Goal: Task Accomplishment & Management: Manage account settings

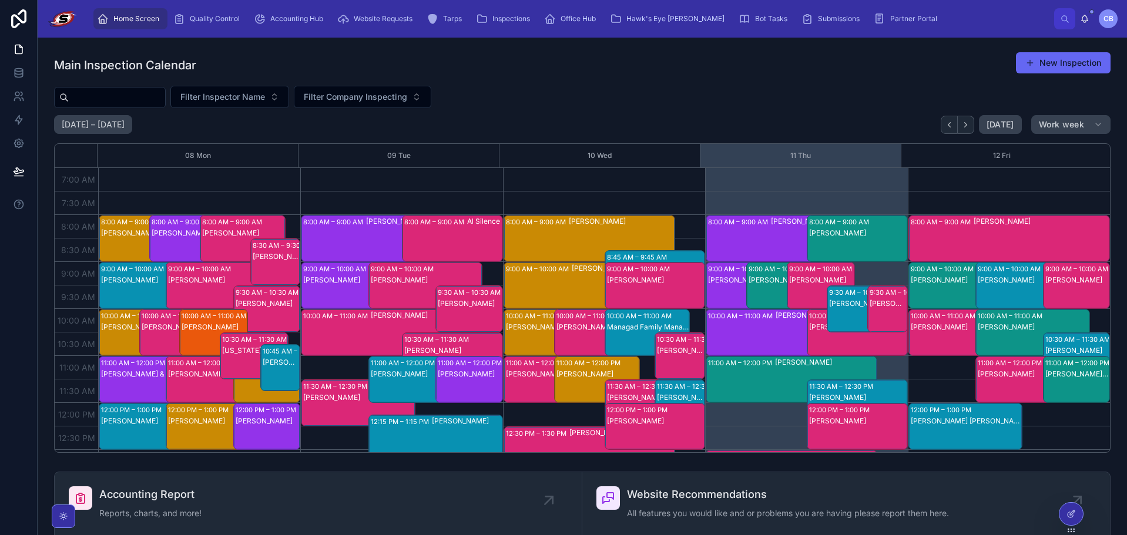
scroll to position [329, 0]
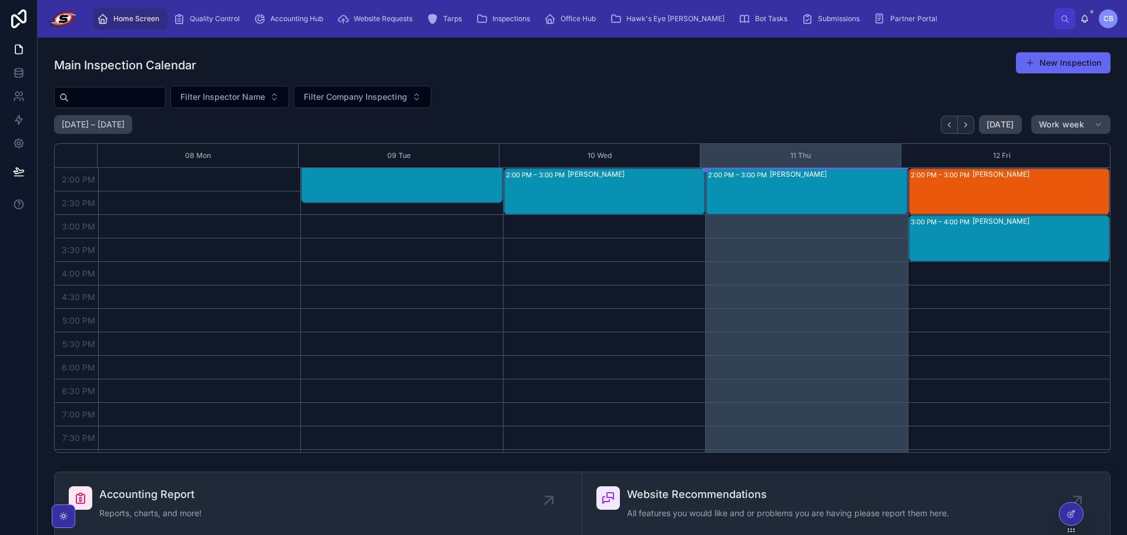
click at [884, 62] on div "Main Inspection Calendar New Inspection" at bounding box center [582, 65] width 1057 height 27
click at [74, 22] on img at bounding box center [62, 18] width 31 height 19
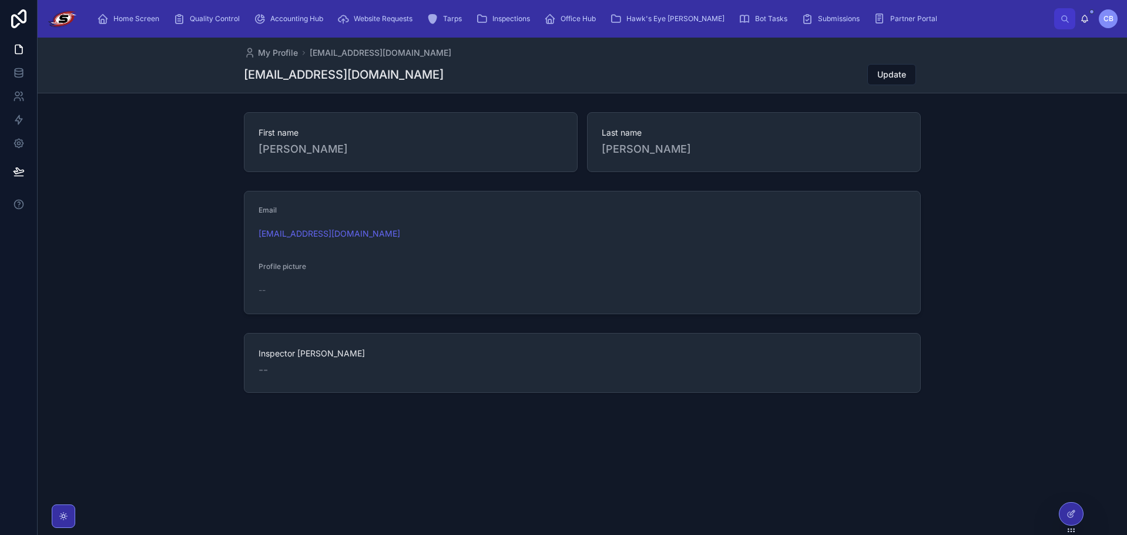
click at [148, 133] on div "First name Cameron Last name Bradley" at bounding box center [583, 142] width 1090 height 69
click at [142, 26] on div "Home Screen" at bounding box center [130, 18] width 67 height 19
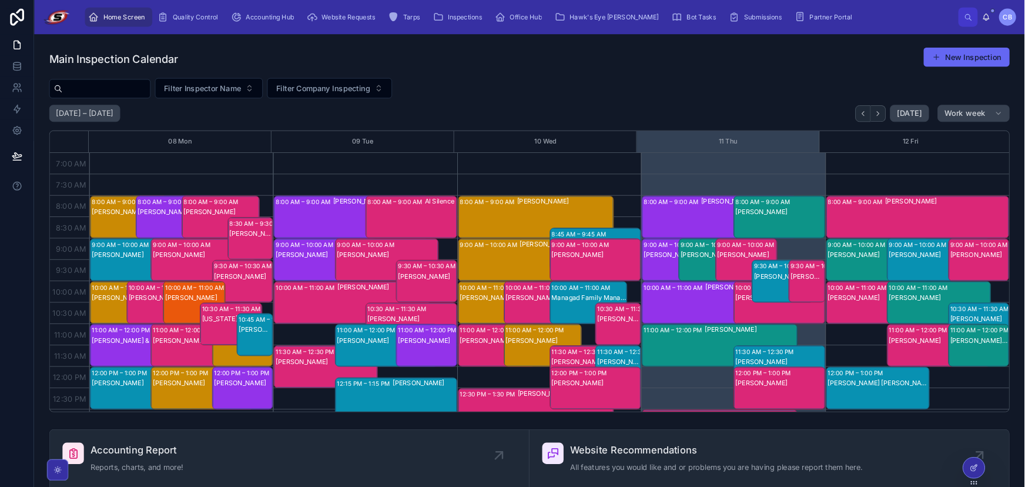
scroll to position [329, 0]
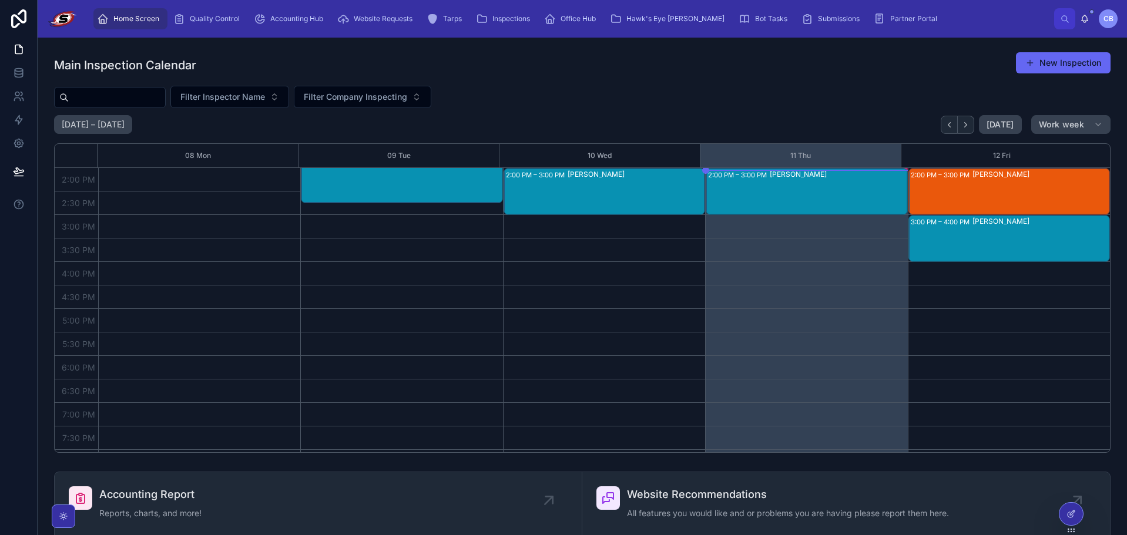
click at [789, 54] on div "Main Inspection Calendar New Inspection" at bounding box center [582, 65] width 1057 height 27
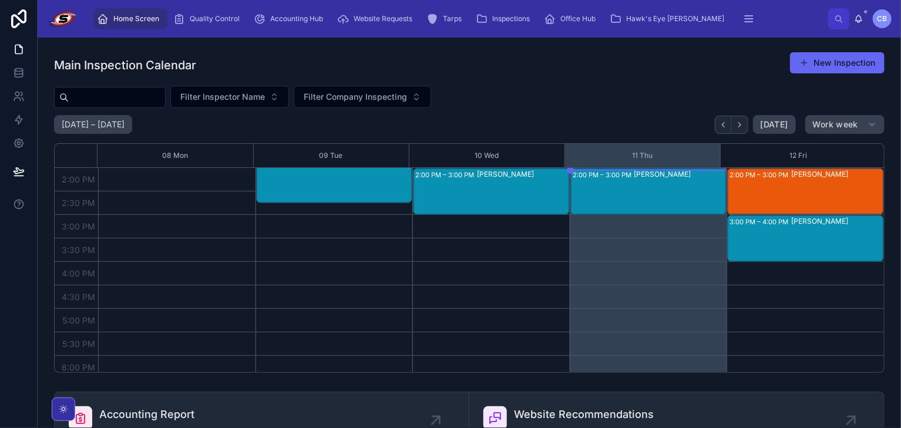
click at [569, 117] on div "September 08 – 12 Today Work week" at bounding box center [469, 124] width 831 height 19
click at [13, 14] on icon at bounding box center [18, 18] width 15 height 19
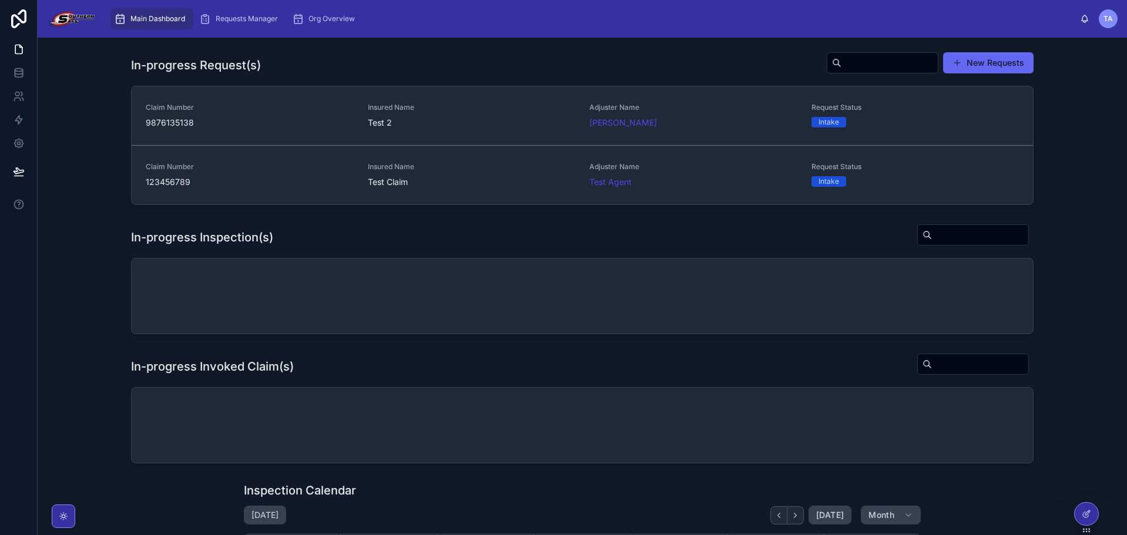
click at [66, 12] on img at bounding box center [71, 18] width 48 height 19
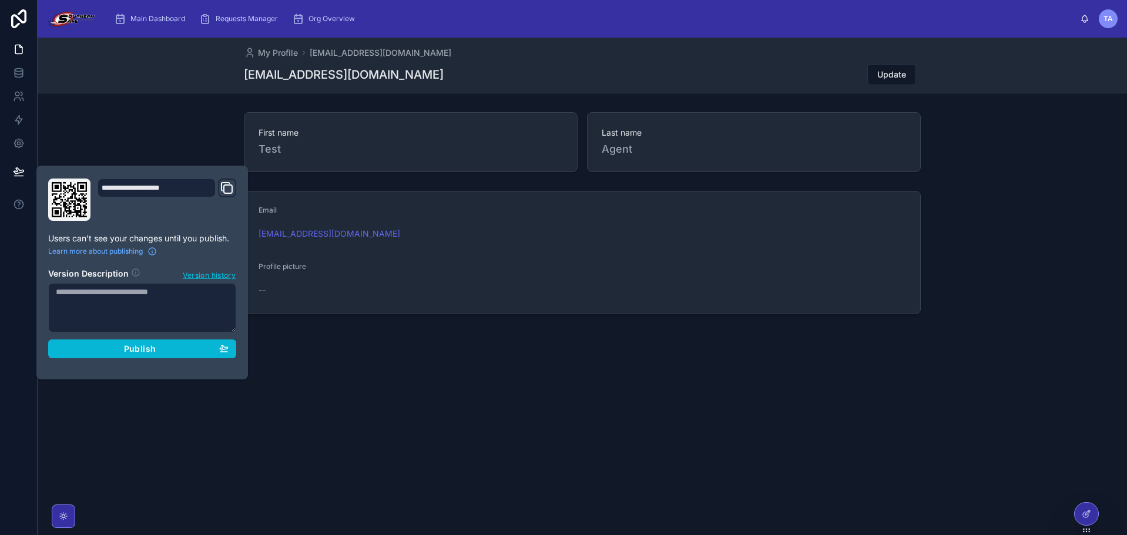
click at [162, 131] on div "First name Test Last name Agent" at bounding box center [583, 142] width 1090 height 69
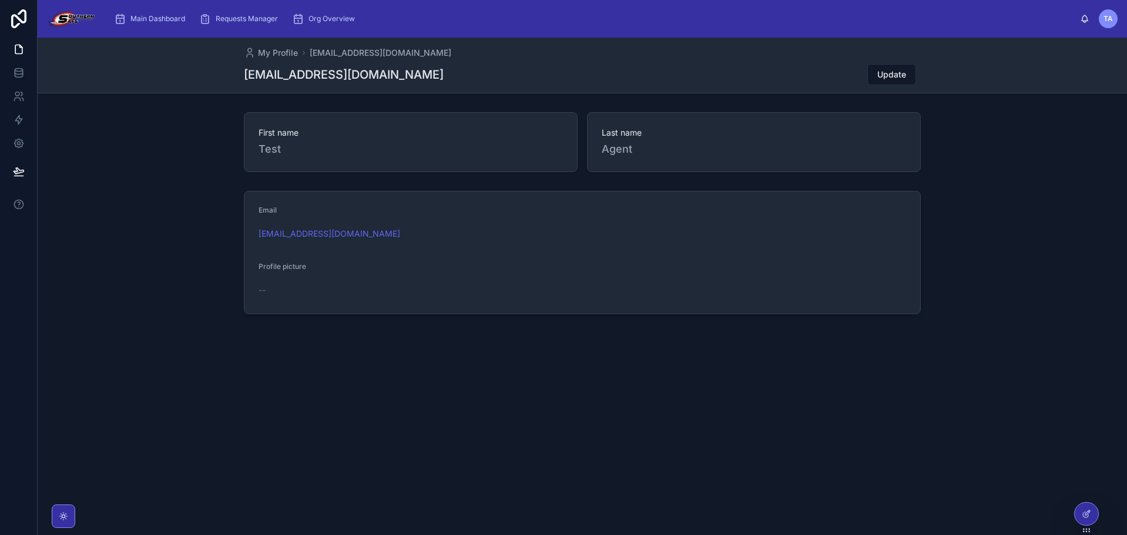
click at [448, 11] on div "Main Dashboard Requests Manager Org Overview" at bounding box center [593, 19] width 976 height 26
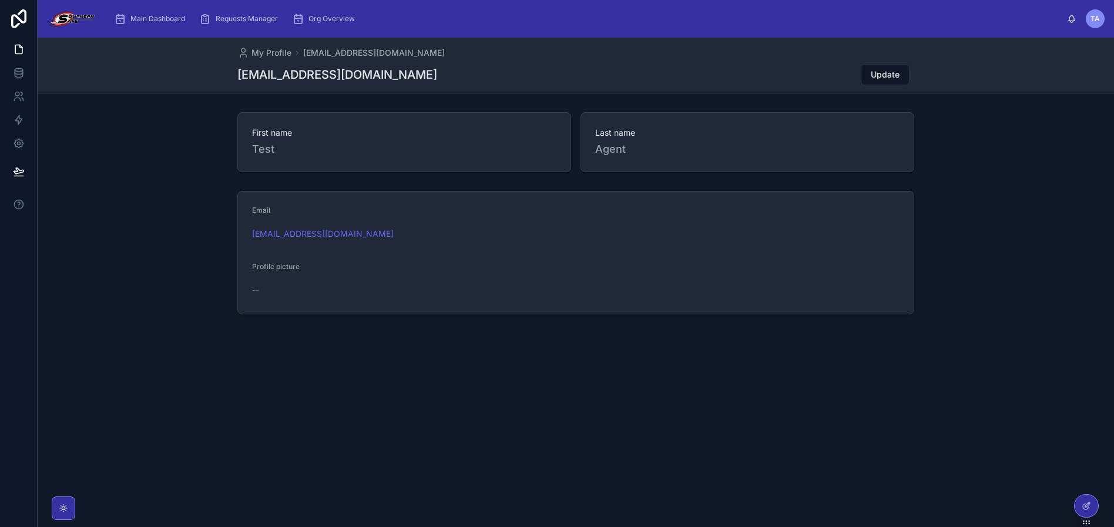
click at [160, 79] on div "My Profile [EMAIL_ADDRESS][DOMAIN_NAME] [EMAIL_ADDRESS][DOMAIN_NAME] Update" at bounding box center [576, 66] width 1077 height 56
click at [1083, 478] on icon at bounding box center [1086, 480] width 9 height 9
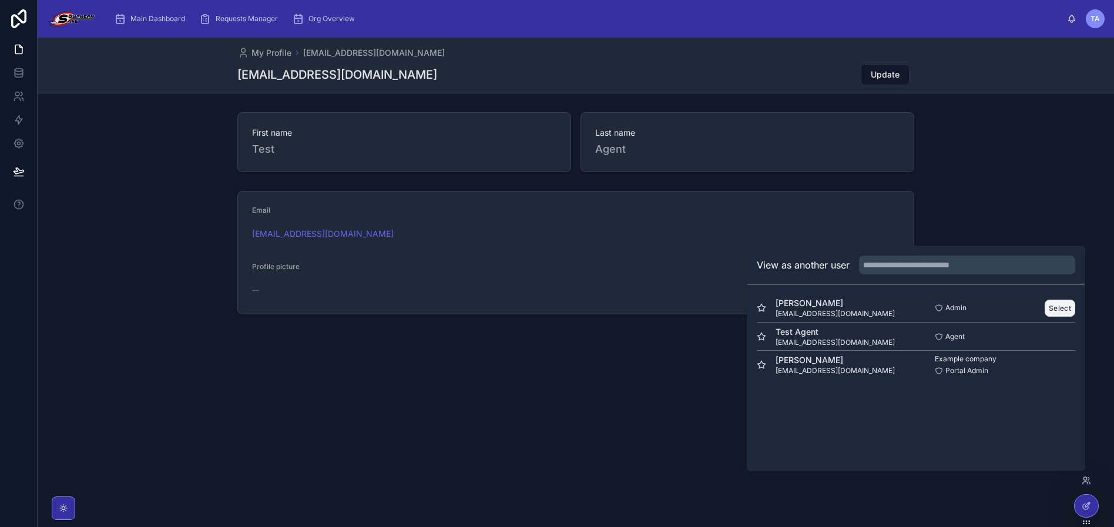
click at [1055, 304] on button "Select" at bounding box center [1060, 308] width 31 height 17
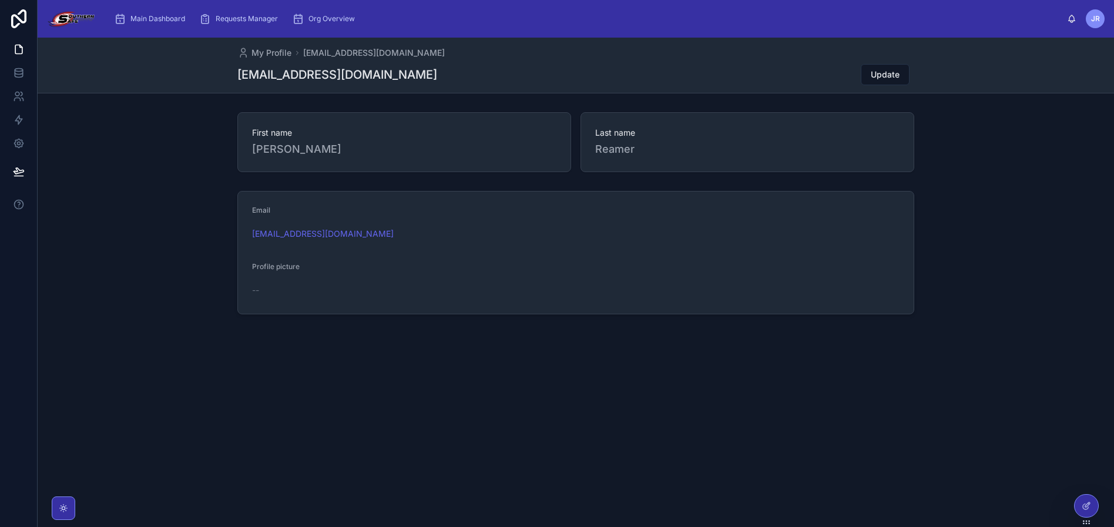
click at [61, 496] on div "My Profile permits@southernsafeconstruction.com permits@southernsafeconstructio…" at bounding box center [576, 283] width 1077 height 490
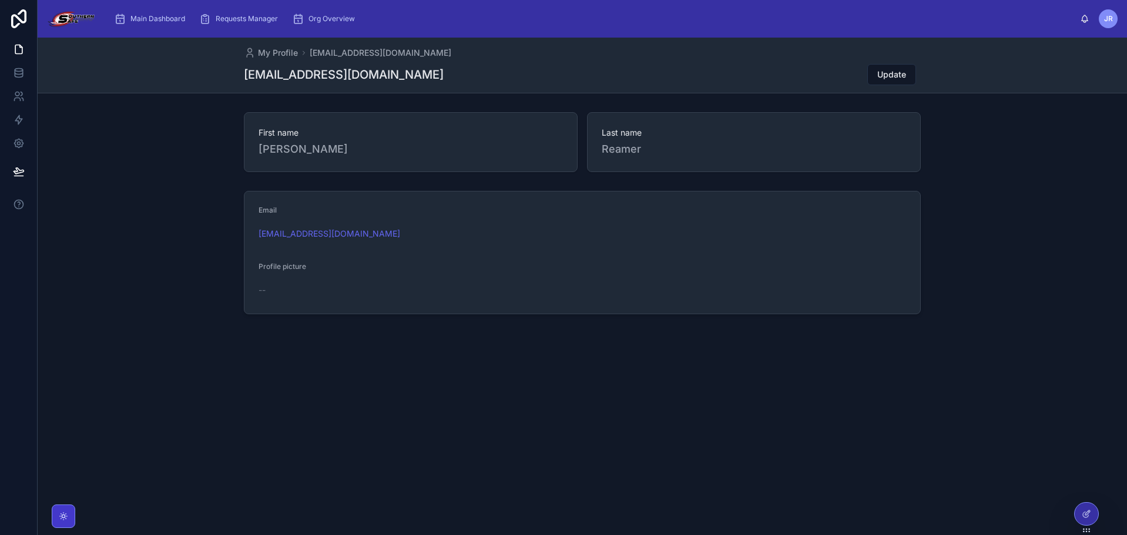
click at [59, 513] on icon at bounding box center [63, 516] width 9 height 9
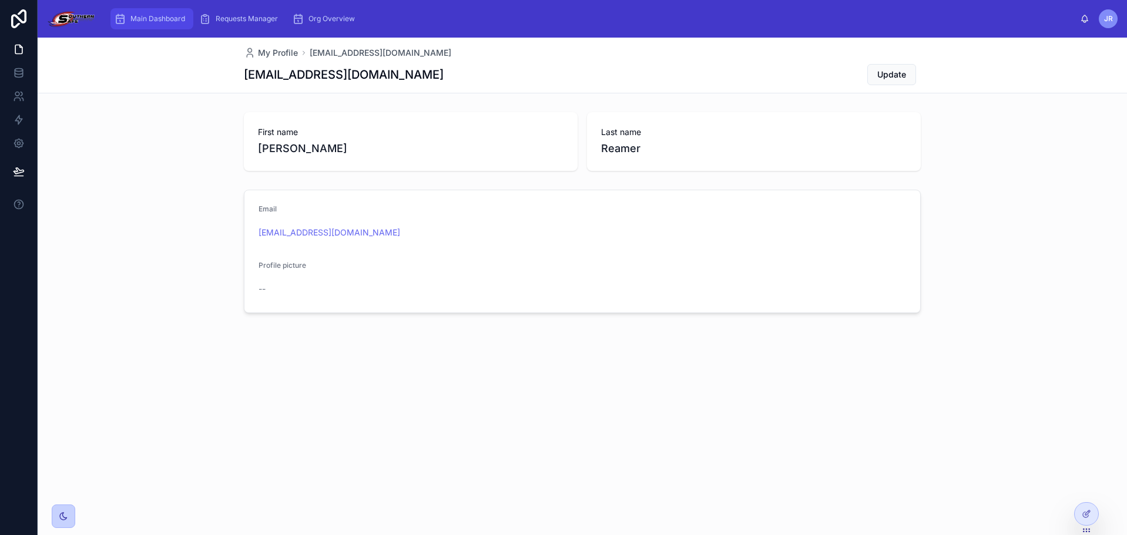
click at [141, 19] on span "Main Dashboard" at bounding box center [157, 18] width 55 height 9
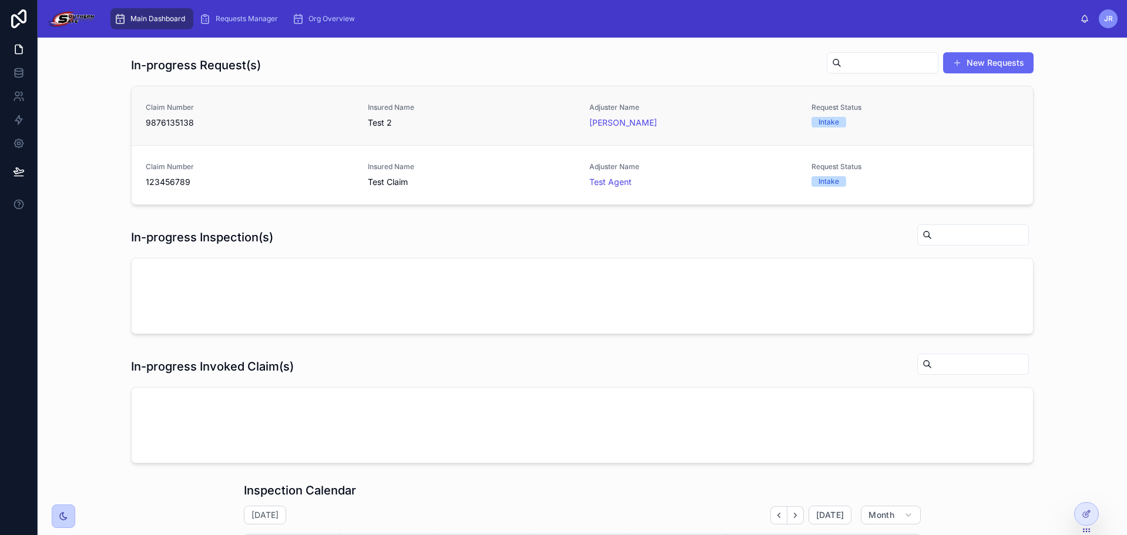
click at [507, 113] on div "Insured Name Test 2" at bounding box center [472, 116] width 208 height 26
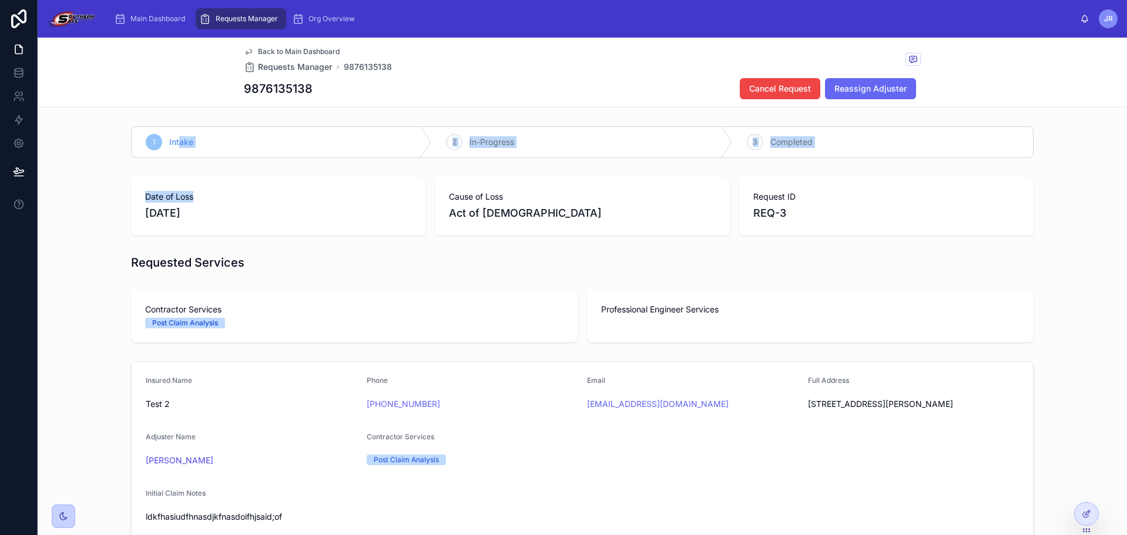
drag, startPoint x: 170, startPoint y: 165, endPoint x: 65, endPoint y: 229, distance: 123.2
click at [65, 229] on div "1 Intake 2 In-Progress 3 Completed Date of Loss 9/1/2025 Cause of Loss Act of G…" at bounding box center [583, 522] width 1090 height 801
click at [296, 156] on div "1 Intake" at bounding box center [282, 142] width 300 height 31
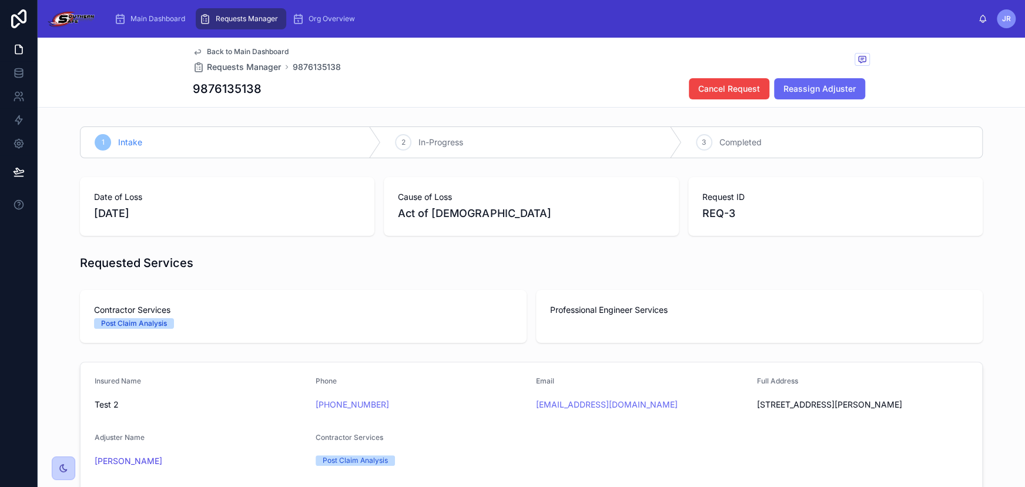
click at [244, 92] on h1 "9876135138" at bounding box center [227, 89] width 69 height 16
click at [228, 206] on span "9/1/2025" at bounding box center [227, 213] width 266 height 16
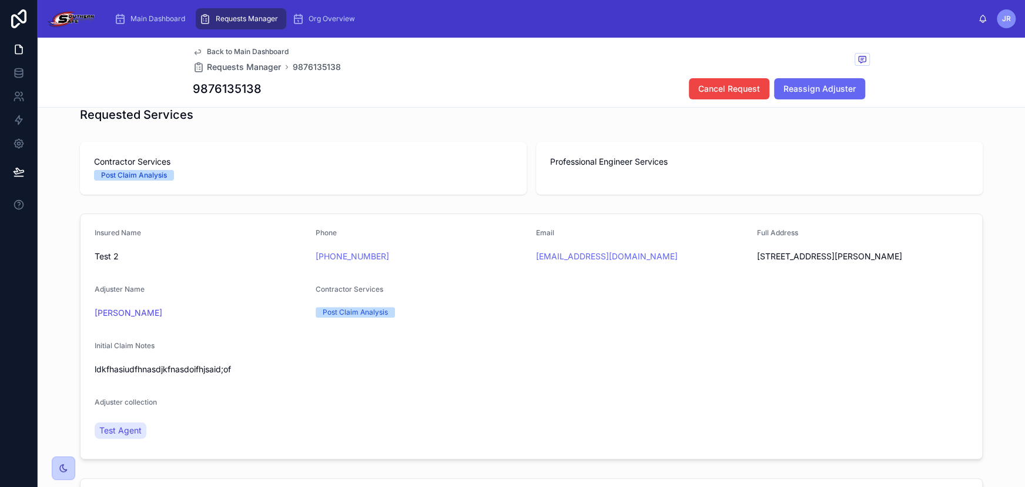
scroll to position [148, 0]
click at [434, 157] on span "Contractor Services" at bounding box center [303, 162] width 418 height 12
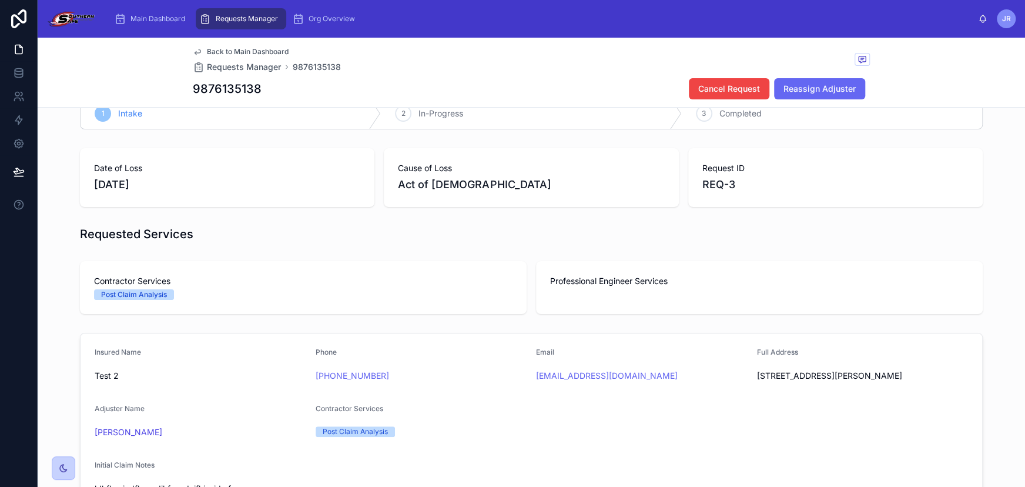
scroll to position [28, 0]
click at [174, 291] on div "Post Claim Analysis" at bounding box center [303, 295] width 418 height 11
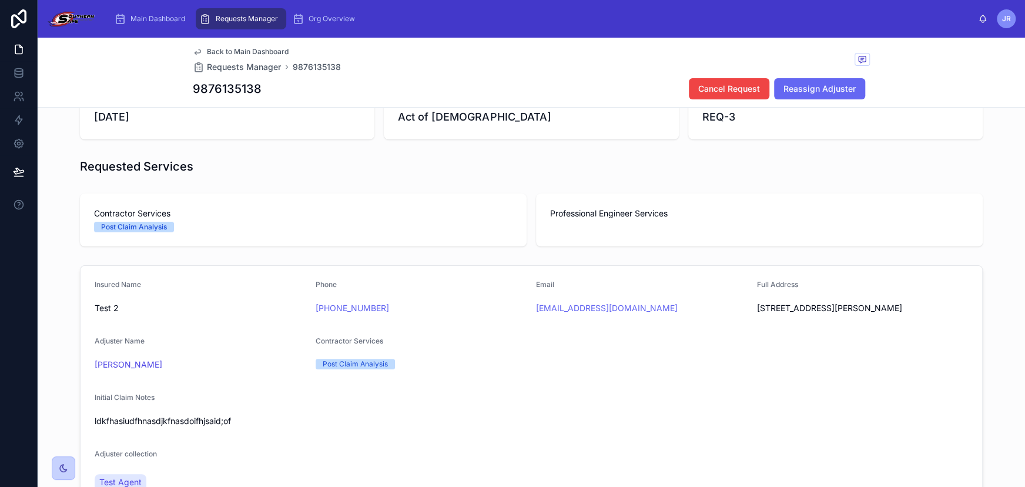
scroll to position [97, 0]
click at [388, 213] on span "Contractor Services" at bounding box center [303, 213] width 418 height 12
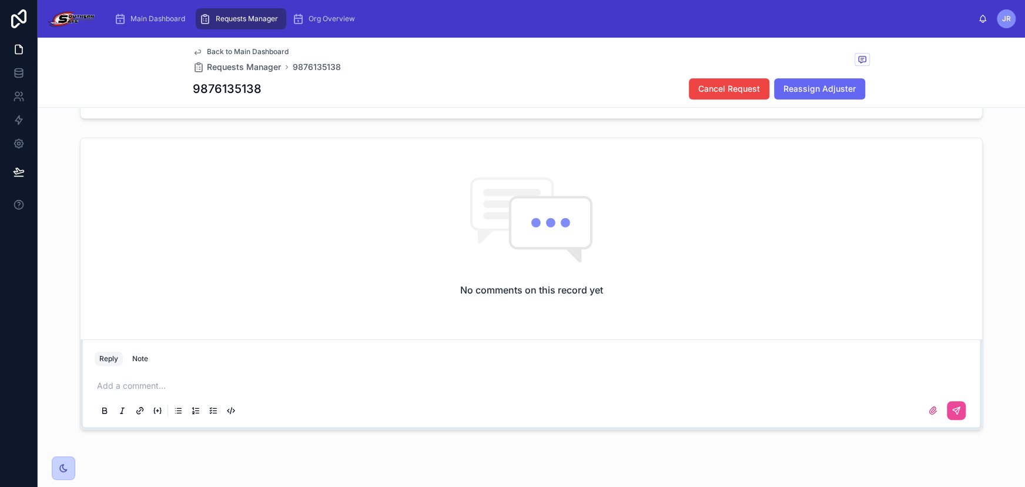
scroll to position [495, 0]
click at [211, 374] on p at bounding box center [533, 379] width 873 height 12
click at [953, 402] on icon at bounding box center [956, 403] width 7 height 7
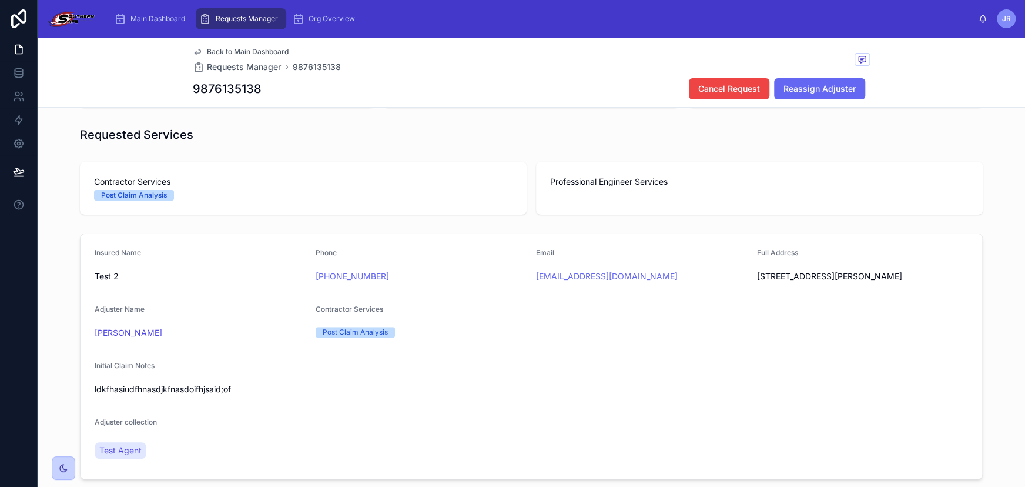
scroll to position [0, 0]
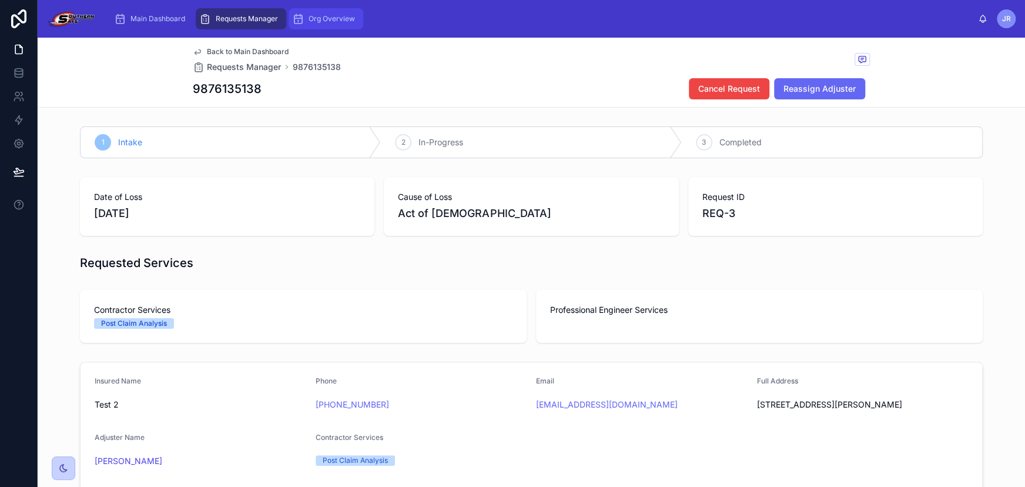
click at [322, 16] on span "Org Overview" at bounding box center [332, 18] width 46 height 9
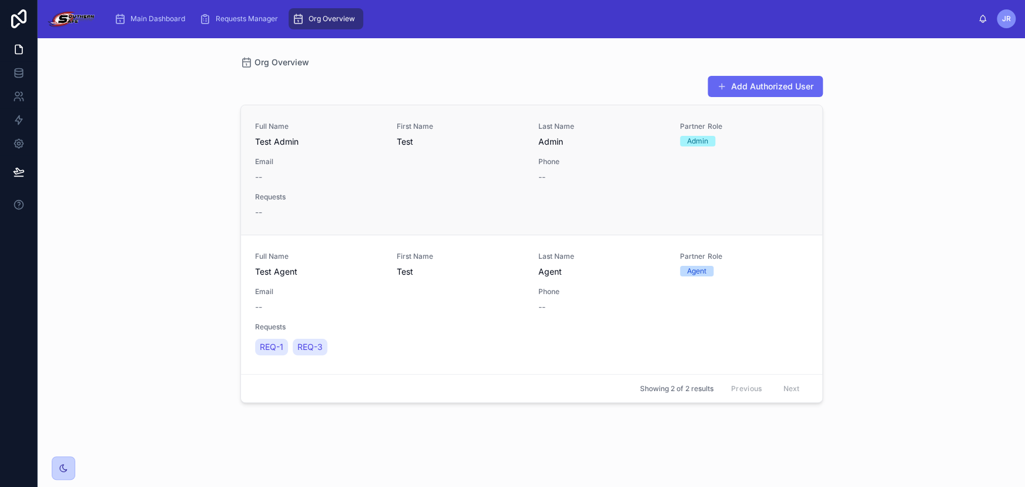
click at [315, 153] on div "Full Name Test Admin First Name Test Last Name Admin Partner Role Admin Email -…" at bounding box center [531, 170] width 553 height 96
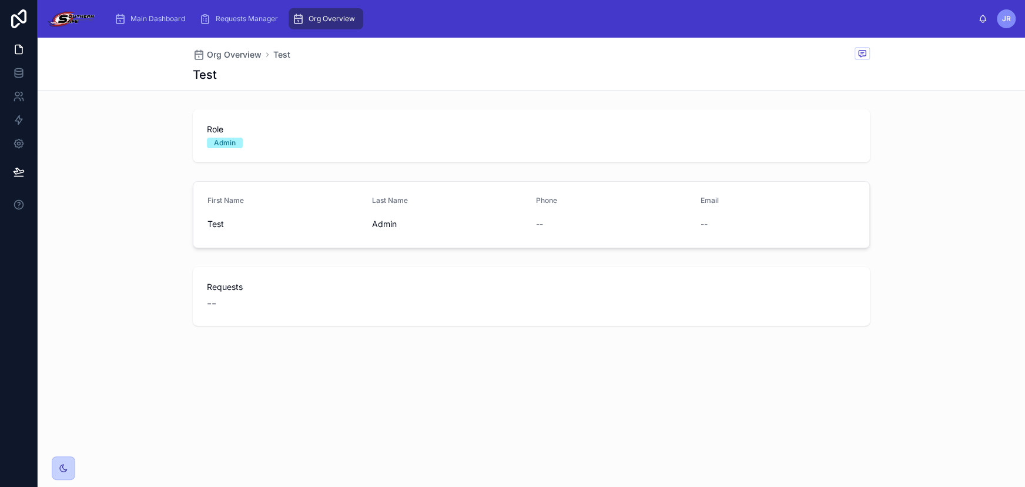
click at [335, 12] on div "Org Overview" at bounding box center [326, 18] width 68 height 19
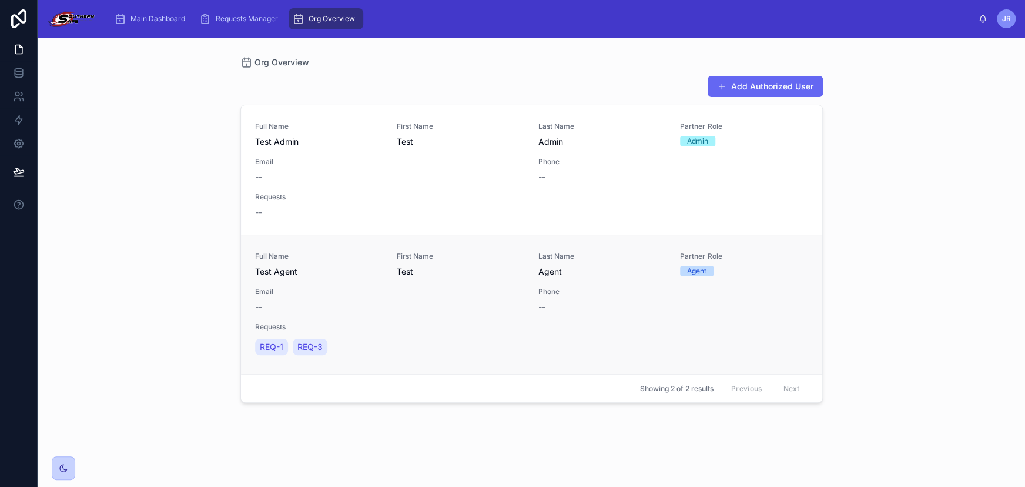
click at [457, 304] on div "--" at bounding box center [390, 307] width 270 height 12
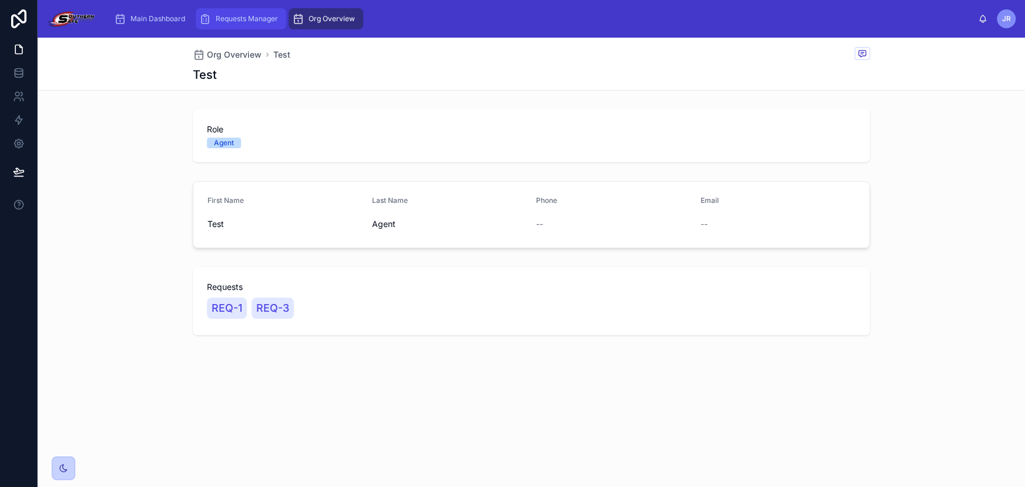
click at [241, 20] on span "Requests Manager" at bounding box center [247, 18] width 62 height 9
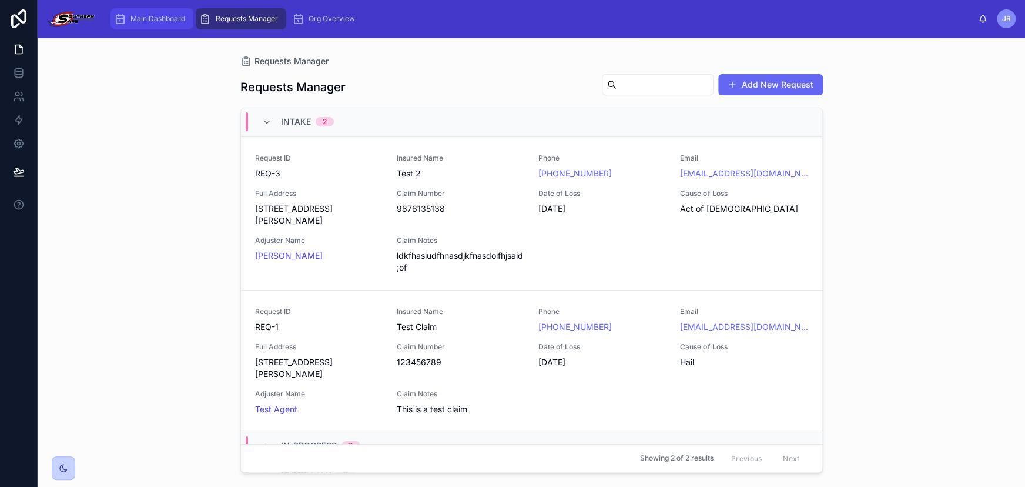
click at [174, 17] on span "Main Dashboard" at bounding box center [157, 18] width 55 height 9
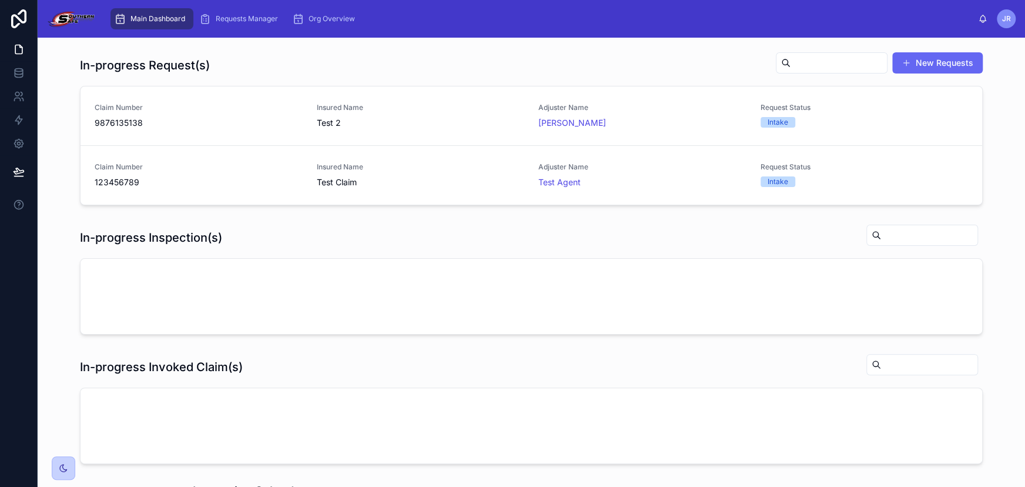
click at [333, 59] on div "In-progress Request(s) New Requests" at bounding box center [531, 65] width 903 height 27
click at [940, 55] on button "New Requests" at bounding box center [937, 62] width 90 height 21
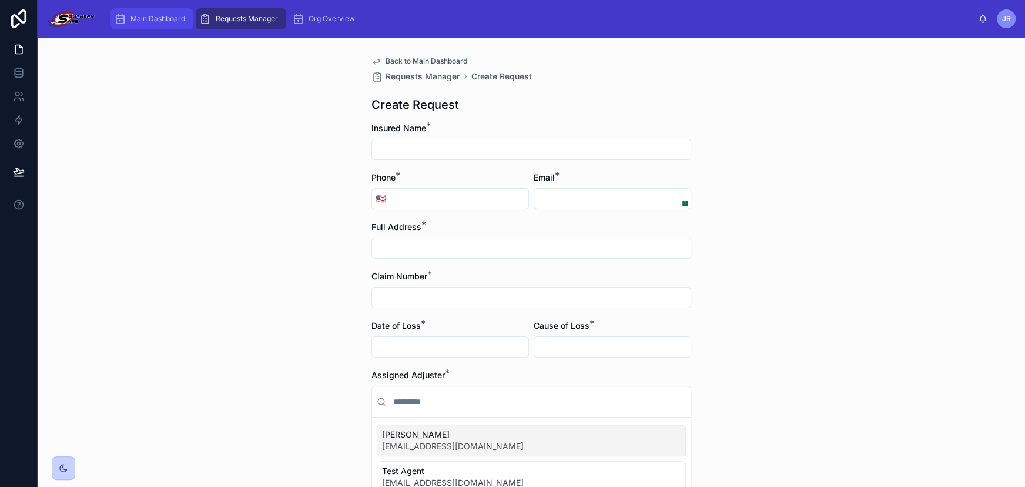
click at [157, 24] on div "Main Dashboard" at bounding box center [152, 18] width 76 height 19
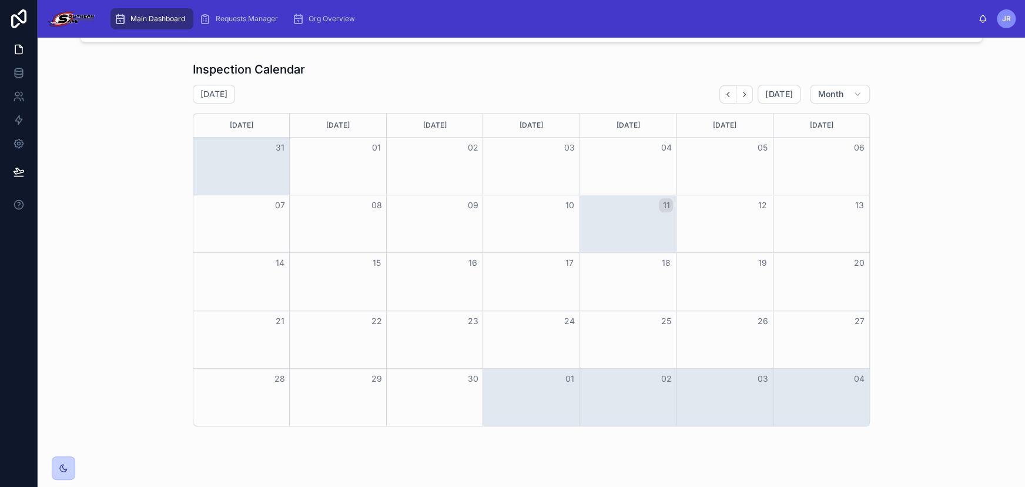
scroll to position [420, 0]
click at [458, 58] on div "Inspection Calendar September 2025 Today Month Sunday Monday Tuesday Wednesday …" at bounding box center [531, 245] width 968 height 374
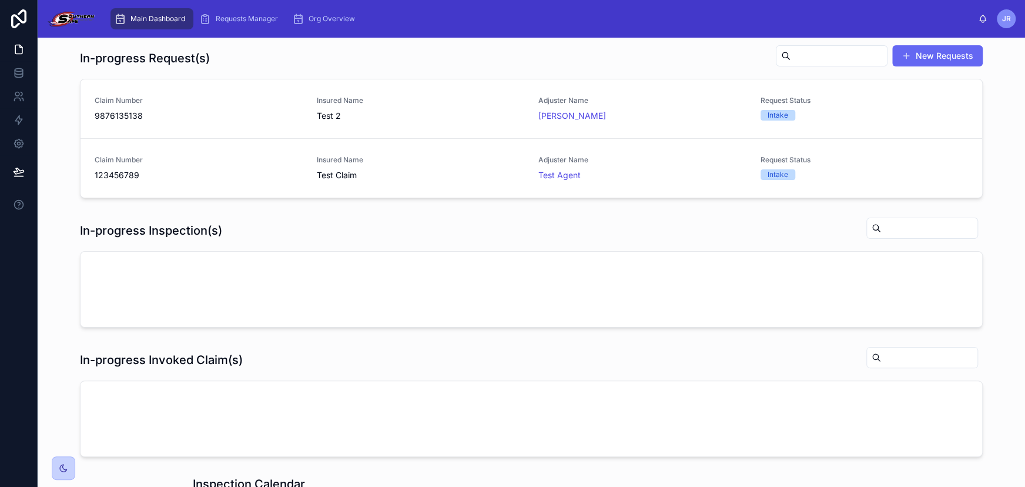
scroll to position [0, 0]
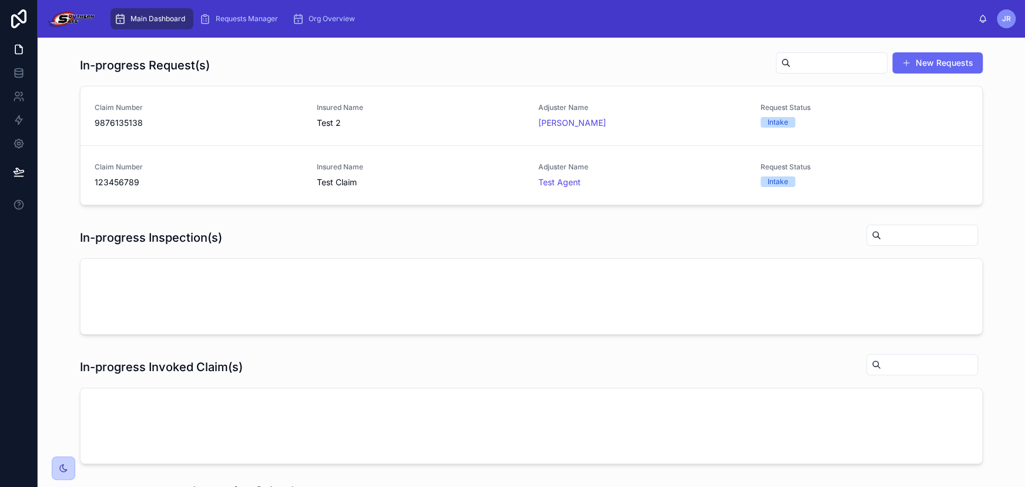
click at [553, 29] on div "Main Dashboard Requests Manager Org Overview" at bounding box center [541, 19] width 873 height 26
click at [551, 49] on div "In-progress Request(s) New Requests Claim Number 9876135138 Insured Name Test 2…" at bounding box center [531, 128] width 968 height 163
click at [638, 62] on div "In-progress Request(s) New Requests" at bounding box center [531, 65] width 903 height 27
click at [1008, 14] on span "JR" at bounding box center [1006, 18] width 9 height 9
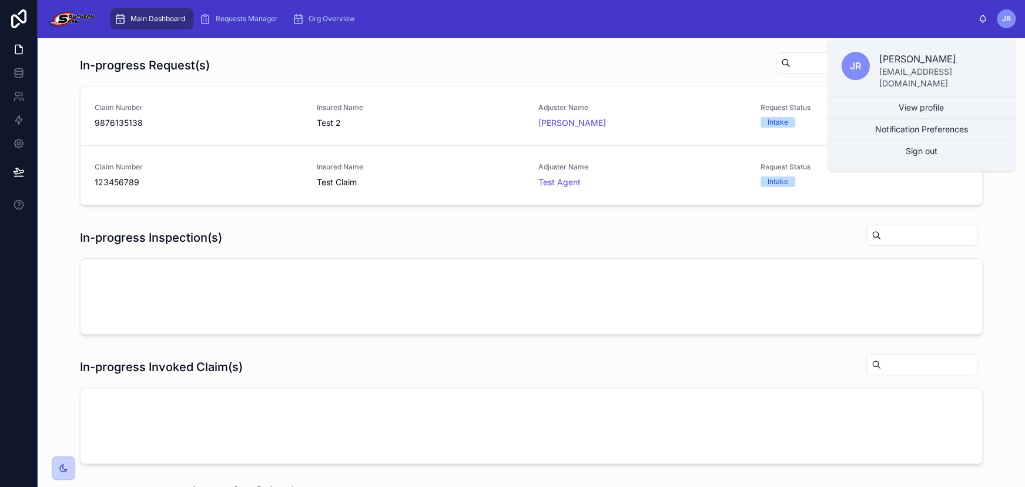
click at [852, 16] on div "Main Dashboard Requests Manager Org Overview" at bounding box center [541, 19] width 873 height 26
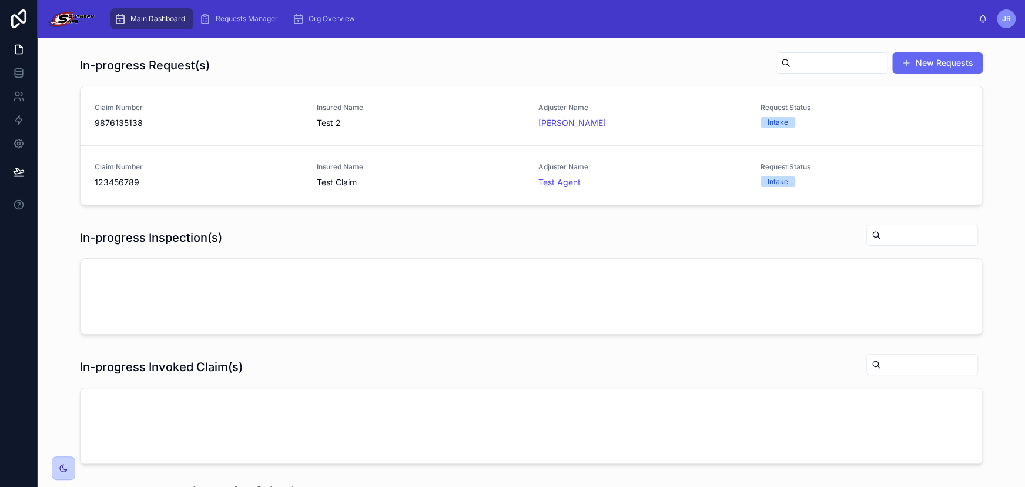
click at [233, 310] on div at bounding box center [531, 296] width 901 height 75
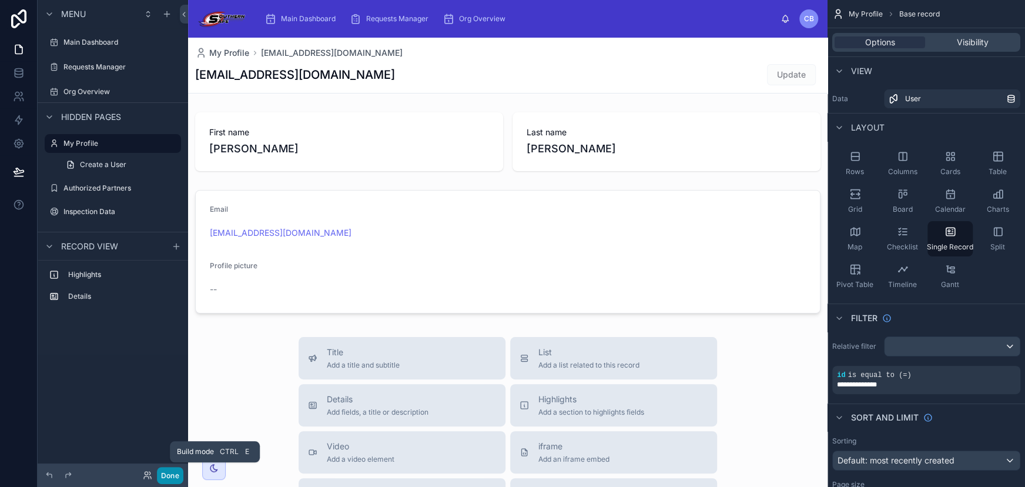
click at [162, 475] on button "Done" at bounding box center [170, 475] width 26 height 17
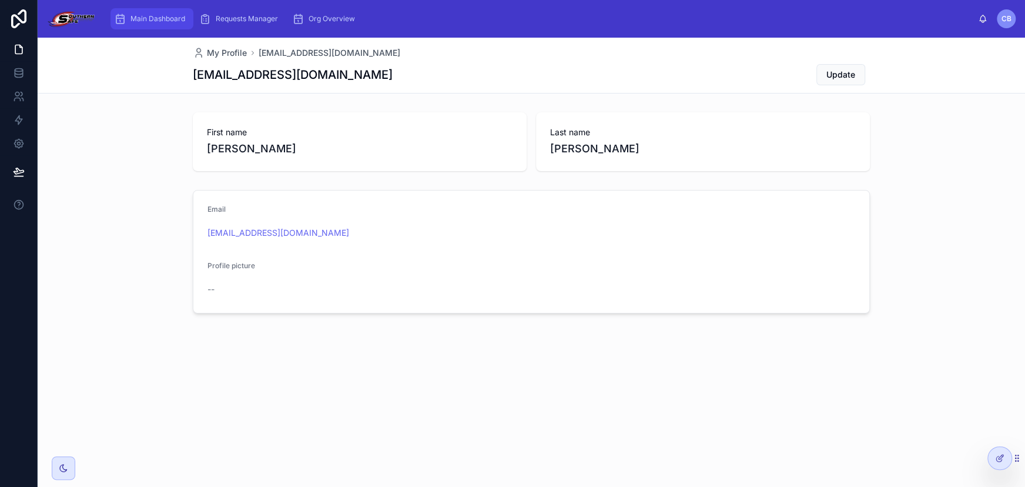
click at [148, 22] on span "Main Dashboard" at bounding box center [157, 18] width 55 height 9
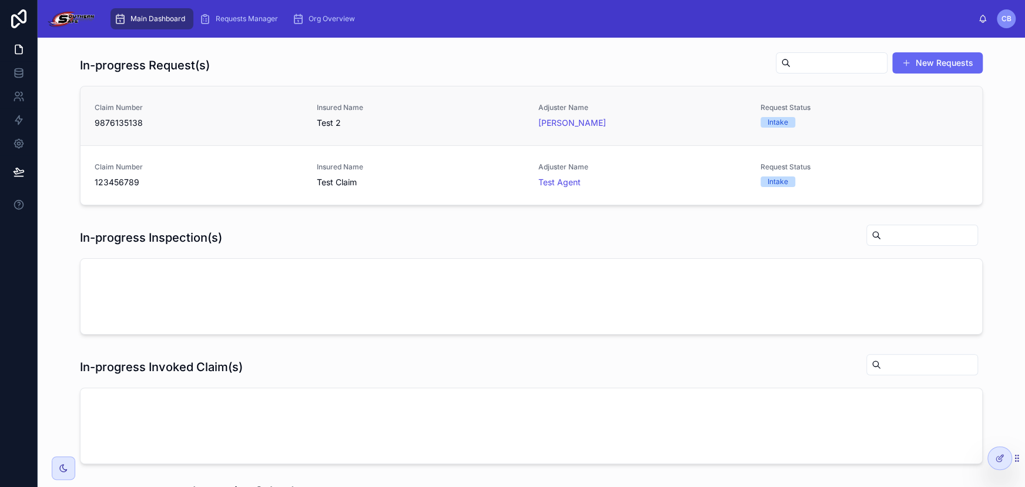
click at [501, 121] on span "Test 2" at bounding box center [421, 123] width 208 height 12
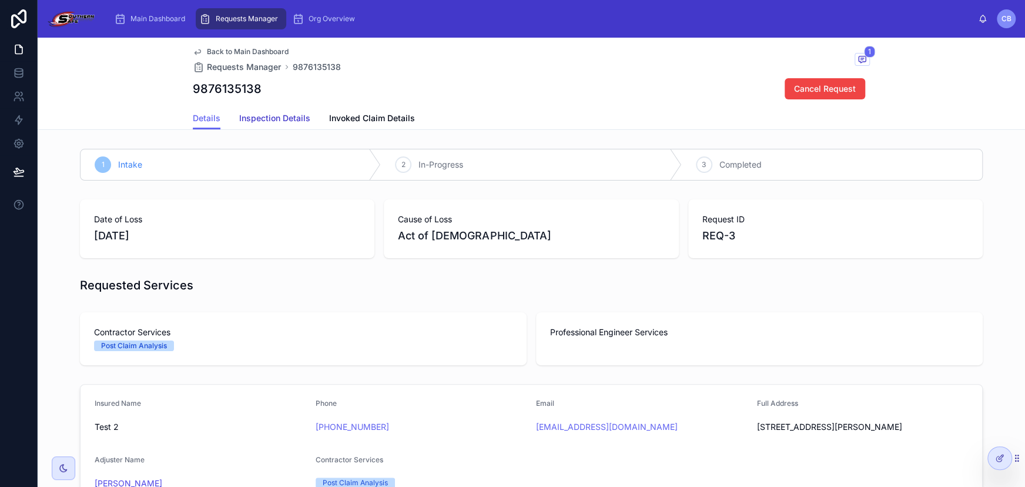
click at [259, 118] on span "Inspection Details" at bounding box center [274, 118] width 71 height 12
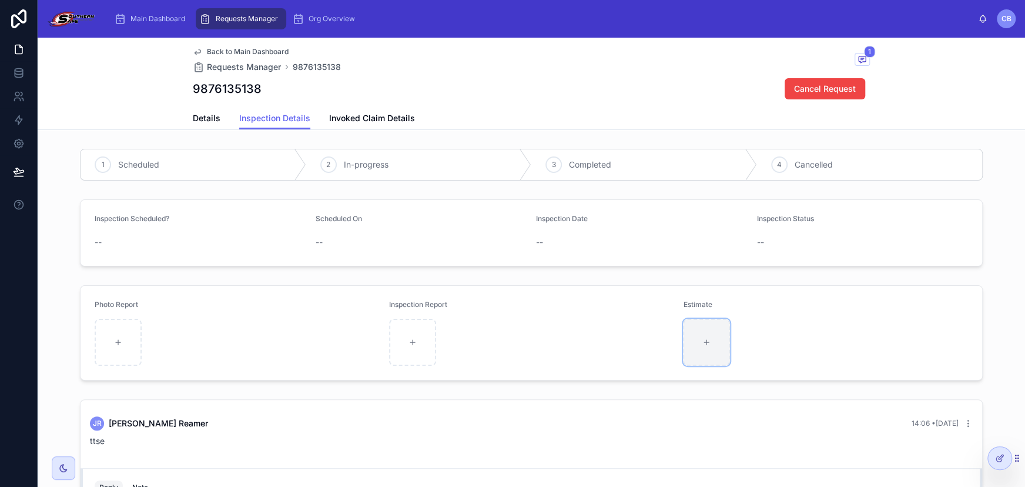
click at [714, 359] on div at bounding box center [706, 342] width 47 height 47
type input "**********"
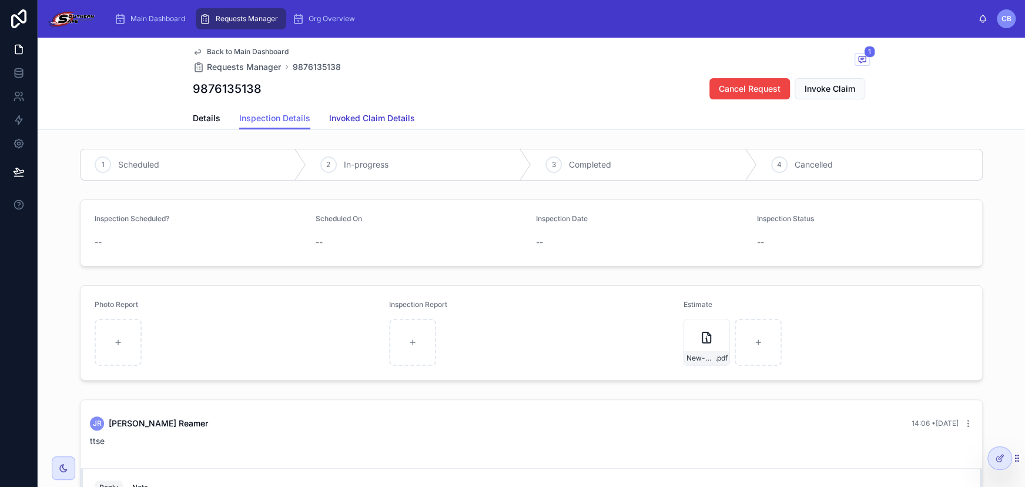
click at [383, 119] on span "Invoked Claim Details" at bounding box center [372, 118] width 86 height 12
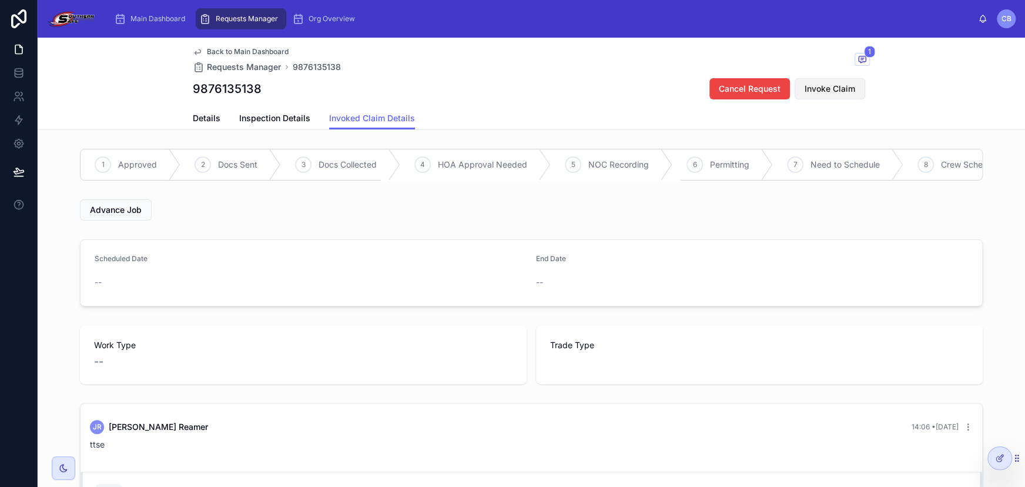
click at [798, 85] on button "Invoke Claim" at bounding box center [830, 88] width 71 height 21
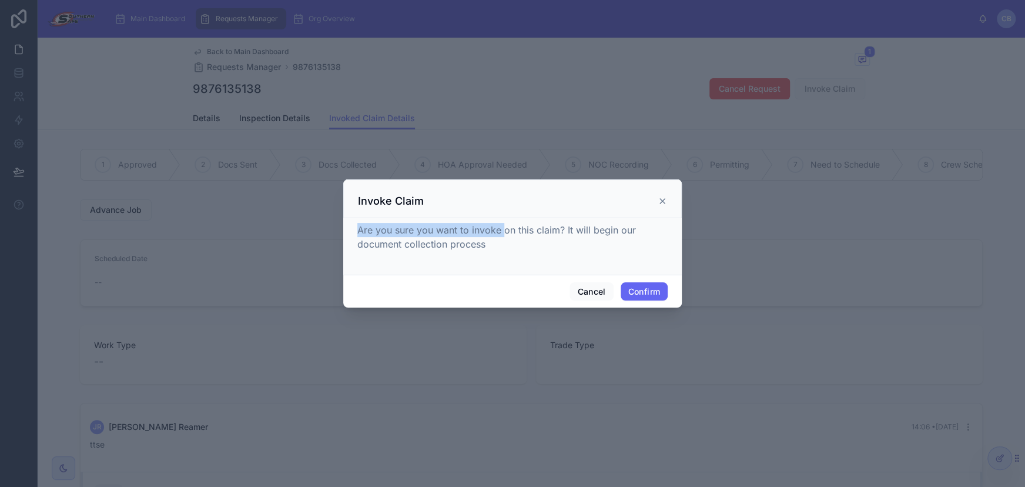
drag, startPoint x: 359, startPoint y: 229, endPoint x: 504, endPoint y: 234, distance: 144.7
click at [504, 234] on span "Are you sure you want to invoke on this claim? It will begin our document colle…" at bounding box center [496, 237] width 279 height 26
click at [496, 241] on div "Are you sure you want to invoke on this claim? It will begin our document colle…" at bounding box center [512, 237] width 310 height 28
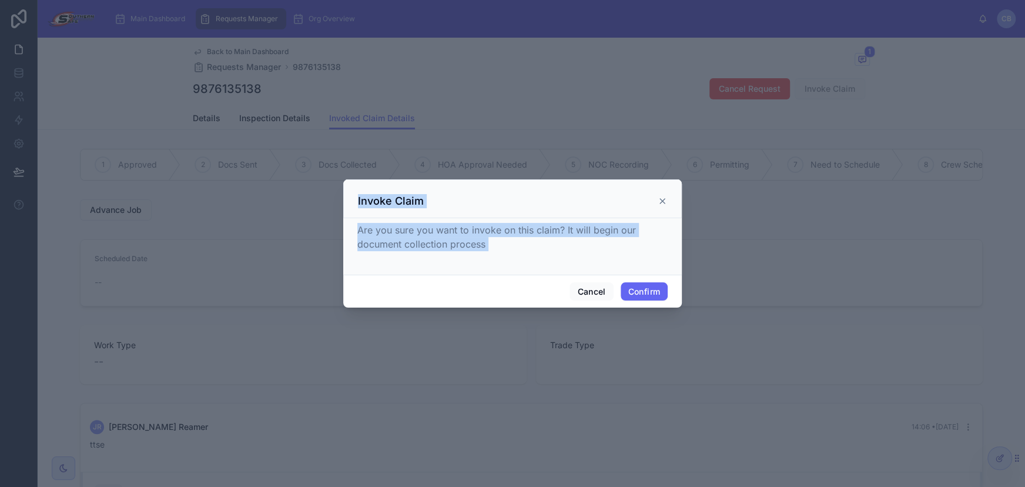
drag, startPoint x: 496, startPoint y: 241, endPoint x: 310, endPoint y: 206, distance: 188.9
click at [310, 206] on div "Invoke Claim Are you sure you want to invoke on this claim? It will begin our d…" at bounding box center [512, 243] width 1025 height 487
click at [310, 206] on div at bounding box center [512, 243] width 1025 height 487
drag, startPoint x: 362, startPoint y: 205, endPoint x: 429, endPoint y: 245, distance: 78.3
click at [429, 245] on div "Invoke Claim Are you sure you want to invoke on this claim? It will begin our d…" at bounding box center [512, 243] width 338 height 129
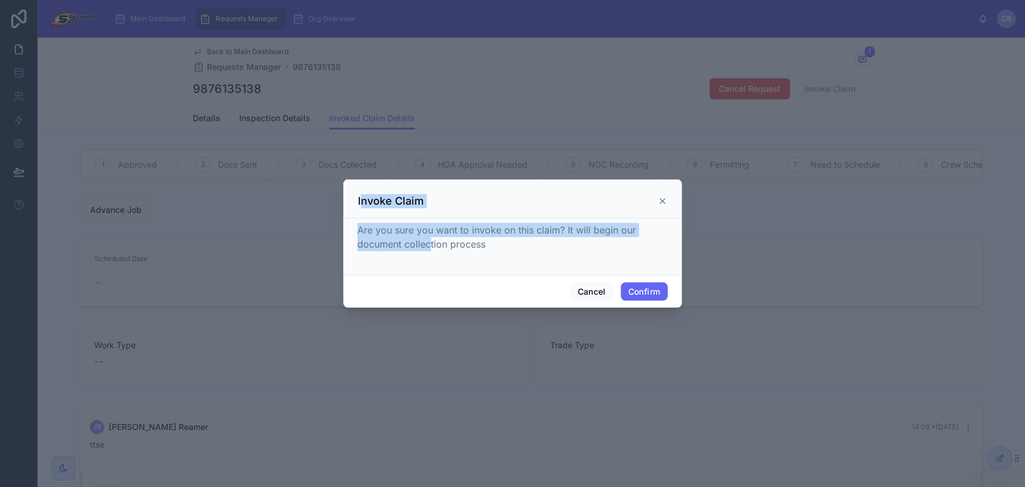
click at [429, 245] on span "Are you sure you want to invoke on this claim? It will begin our document colle…" at bounding box center [496, 237] width 279 height 26
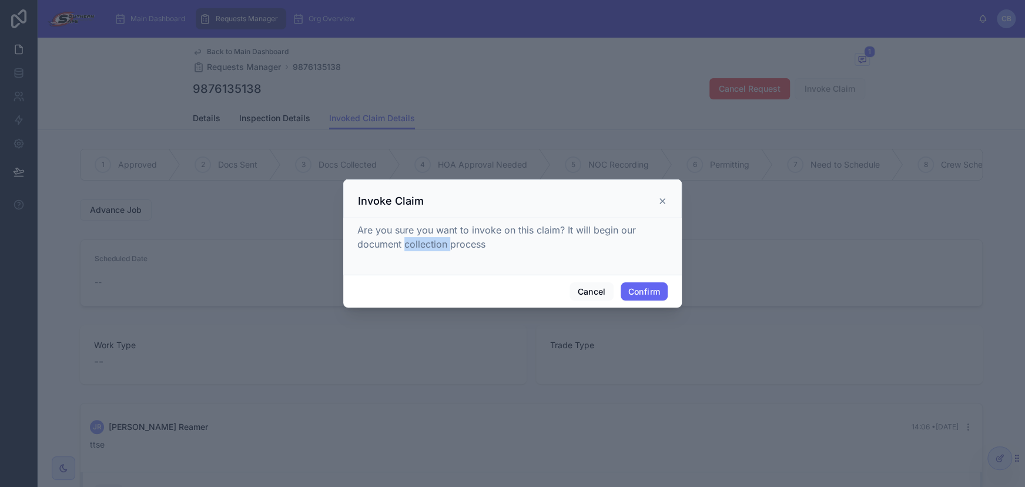
click at [429, 245] on span "Are you sure you want to invoke on this claim? It will begin our document colle…" at bounding box center [496, 237] width 279 height 26
click at [398, 234] on span "Are you sure you want to invoke on this claim? It will begin our document colle…" at bounding box center [496, 237] width 279 height 26
drag, startPoint x: 358, startPoint y: 229, endPoint x: 531, endPoint y: 251, distance: 174.2
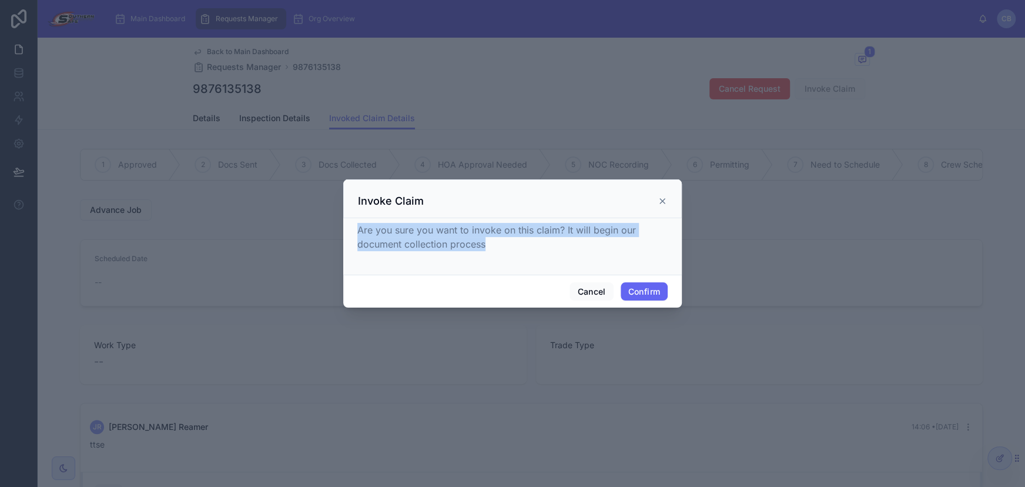
click at [531, 251] on div "Are you sure you want to invoke on this claim? It will begin our document colle…" at bounding box center [512, 244] width 310 height 42
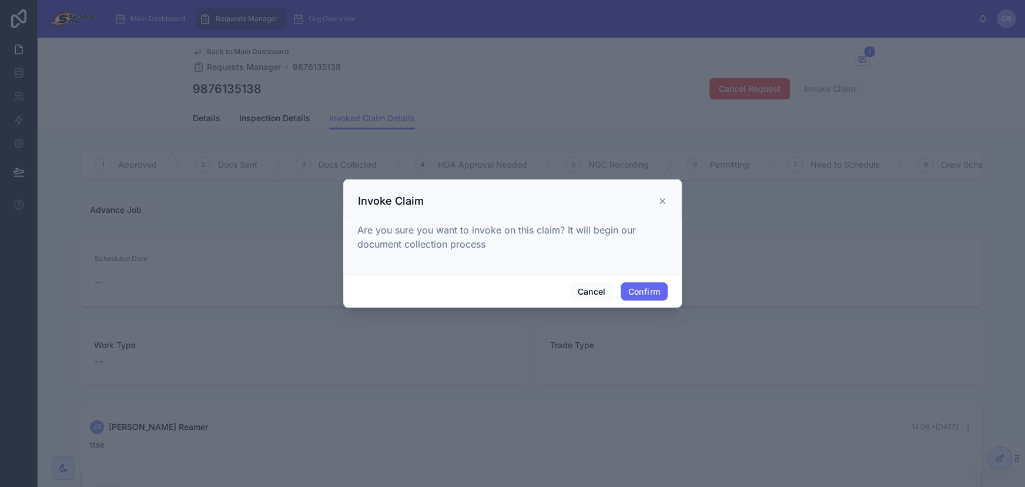
click at [664, 199] on icon at bounding box center [662, 201] width 5 height 5
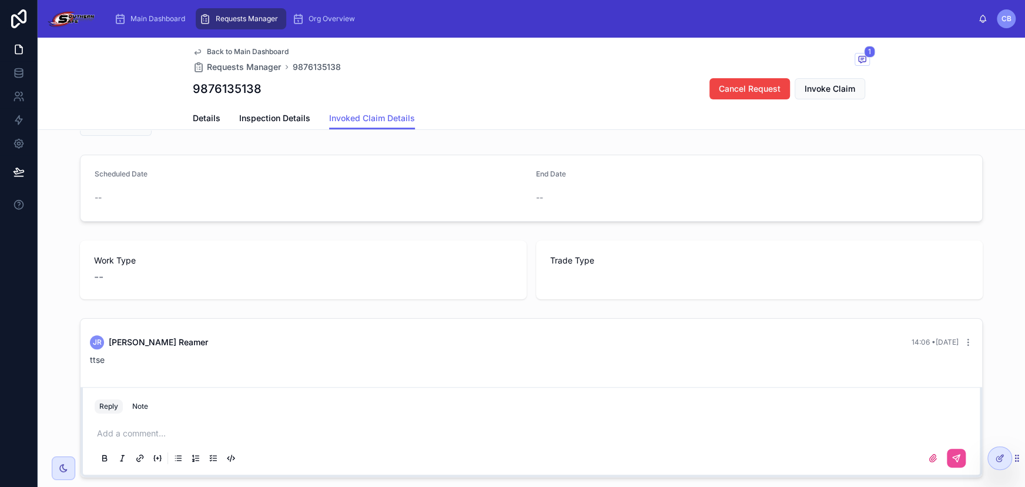
scroll to position [114, 0]
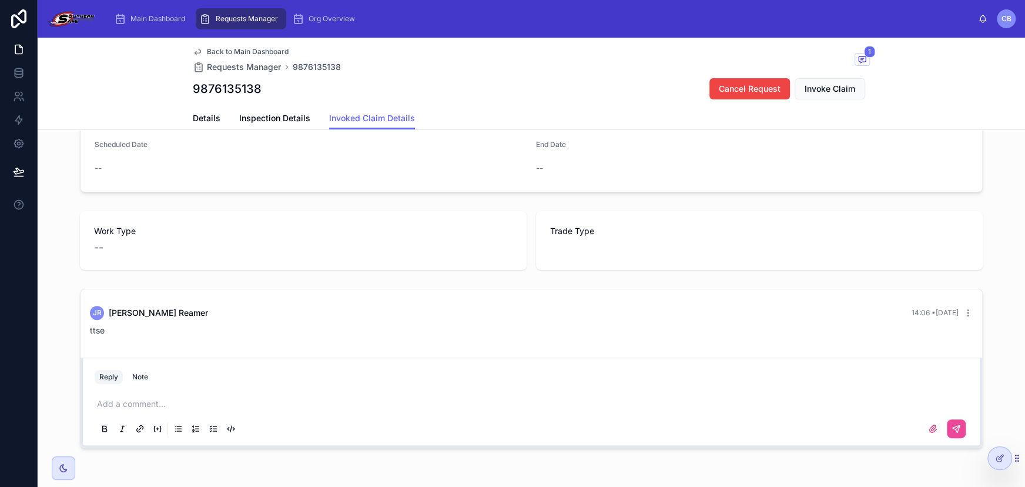
click at [166, 407] on p at bounding box center [533, 404] width 873 height 12
click at [864, 48] on span "1" at bounding box center [869, 52] width 11 height 12
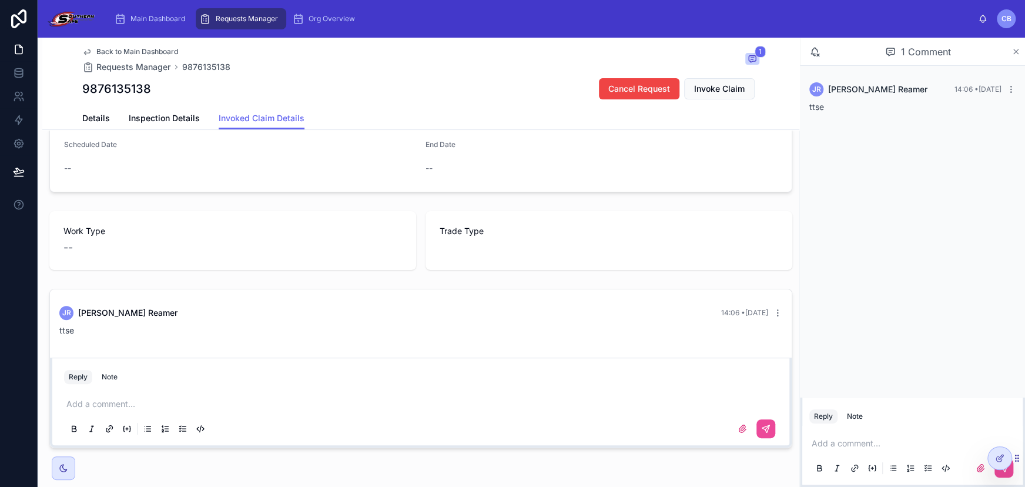
click at [1013, 53] on icon at bounding box center [1015, 51] width 9 height 9
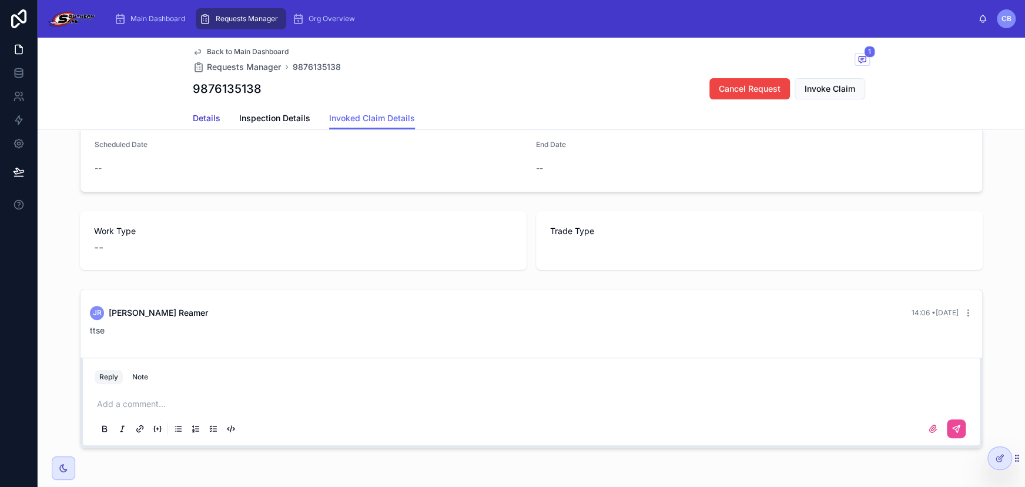
click at [196, 113] on span "Details" at bounding box center [207, 118] width 28 height 12
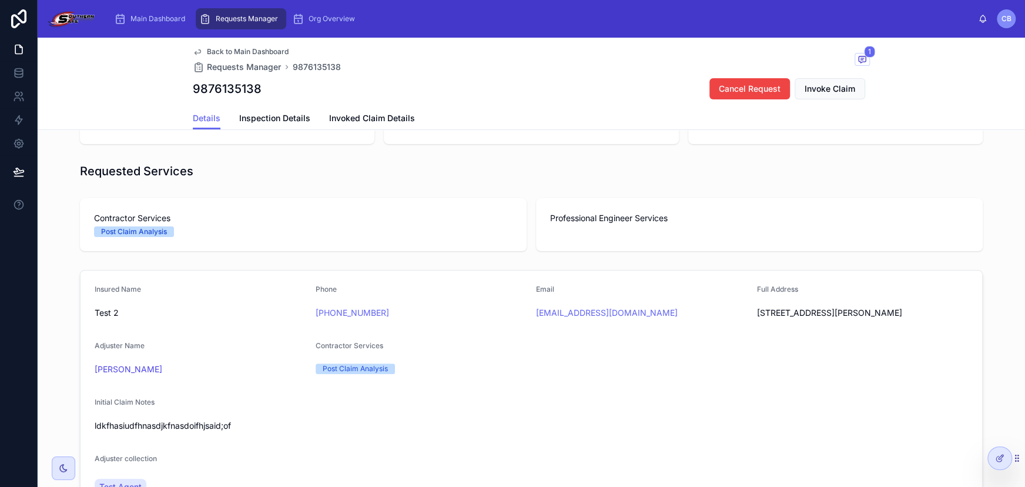
click at [290, 46] on div "Back to Main Dashboard Requests Manager 9876135138 1 9876135138 Cancel Request …" at bounding box center [531, 72] width 677 height 69
drag, startPoint x: 169, startPoint y: 47, endPoint x: 258, endPoint y: 93, distance: 100.7
click at [258, 93] on div "Back to Main Dashboard Requests Manager 9876135138 1 9876135138 Cancel Request …" at bounding box center [531, 84] width 987 height 92
click at [258, 93] on div "9876135138 Cancel Request Invoke Claim" at bounding box center [531, 89] width 677 height 22
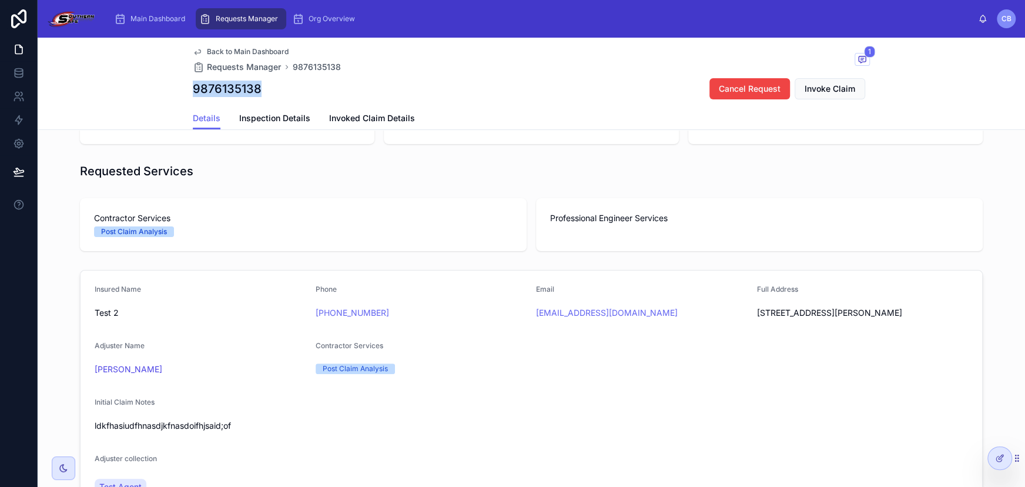
click at [258, 93] on div "9876135138 Cancel Request Invoke Claim" at bounding box center [531, 89] width 677 height 22
click at [253, 92] on h1 "9876135138" at bounding box center [227, 89] width 69 height 16
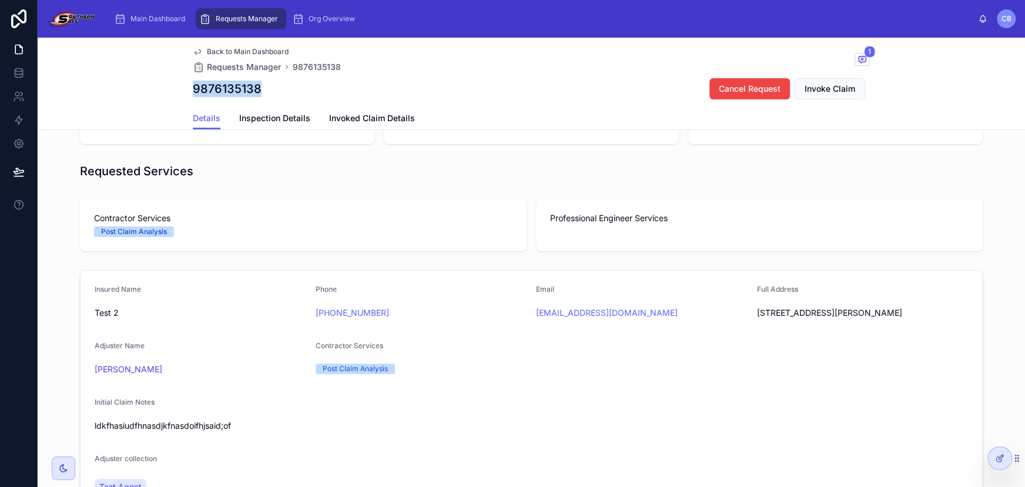
click at [193, 88] on h1 "9876135138" at bounding box center [227, 89] width 69 height 16
drag, startPoint x: 191, startPoint y: 88, endPoint x: 258, endPoint y: 92, distance: 67.1
click at [258, 92] on div "9876135138 Cancel Request Invoke Claim" at bounding box center [531, 89] width 677 height 22
drag, startPoint x: 258, startPoint y: 92, endPoint x: 180, endPoint y: 89, distance: 78.2
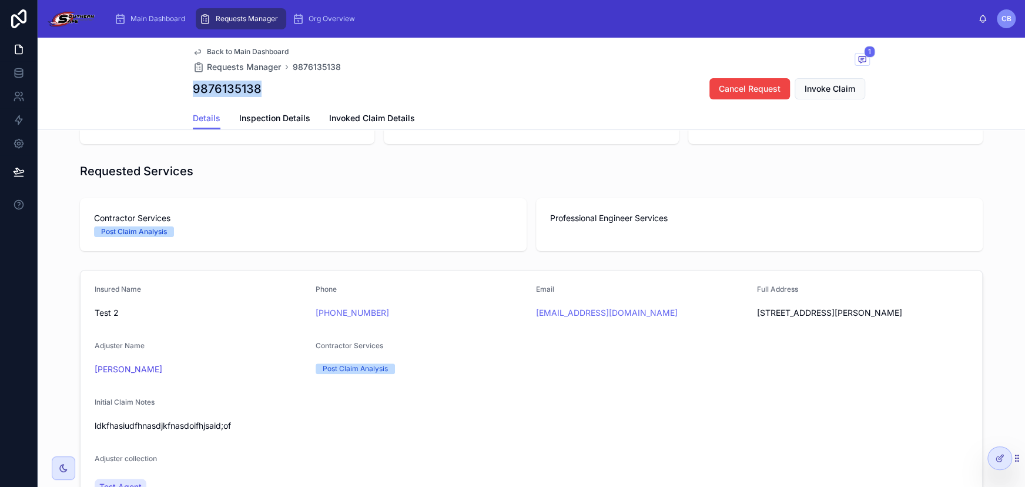
click at [180, 89] on div "Back to Main Dashboard Requests Manager 9876135138 1 9876135138 Cancel Request …" at bounding box center [531, 84] width 987 height 92
drag, startPoint x: 188, startPoint y: 88, endPoint x: 291, endPoint y: 77, distance: 103.4
click at [291, 78] on div "9876135138 Cancel Request Invoke Claim" at bounding box center [531, 89] width 677 height 22
drag, startPoint x: 291, startPoint y: 77, endPoint x: 257, endPoint y: 83, distance: 34.1
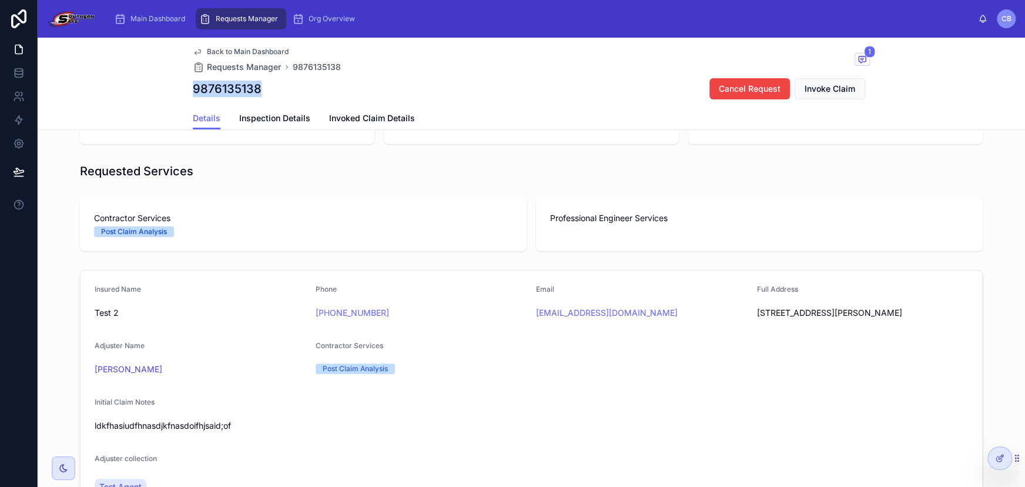
click at [257, 83] on div "9876135138 Cancel Request Invoke Claim" at bounding box center [531, 89] width 677 height 22
drag, startPoint x: 257, startPoint y: 83, endPoint x: 173, endPoint y: 77, distance: 84.3
click at [173, 77] on div "Back to Main Dashboard Requests Manager 9876135138 1 9876135138 Cancel Request …" at bounding box center [531, 84] width 987 height 92
click at [220, 51] on span "Back to Main Dashboard" at bounding box center [248, 51] width 82 height 9
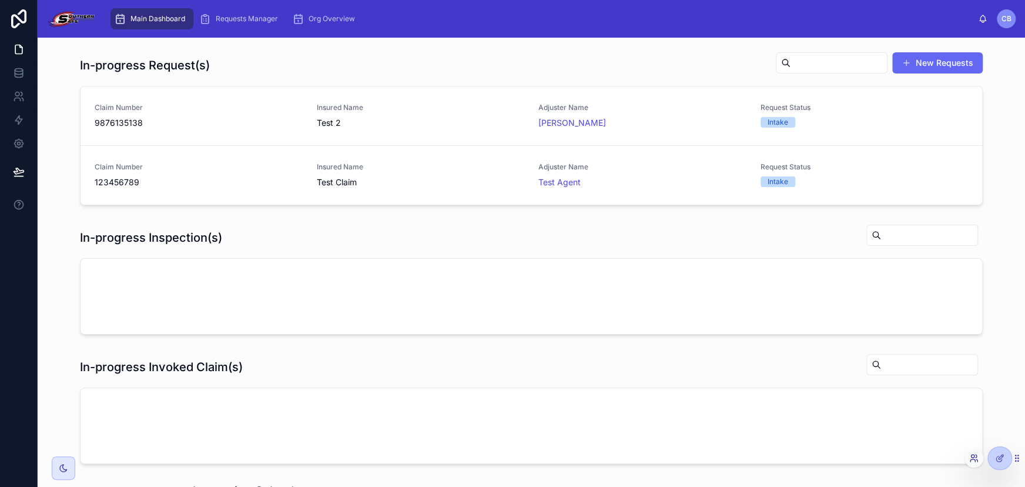
click at [969, 460] on icon at bounding box center [973, 457] width 9 height 9
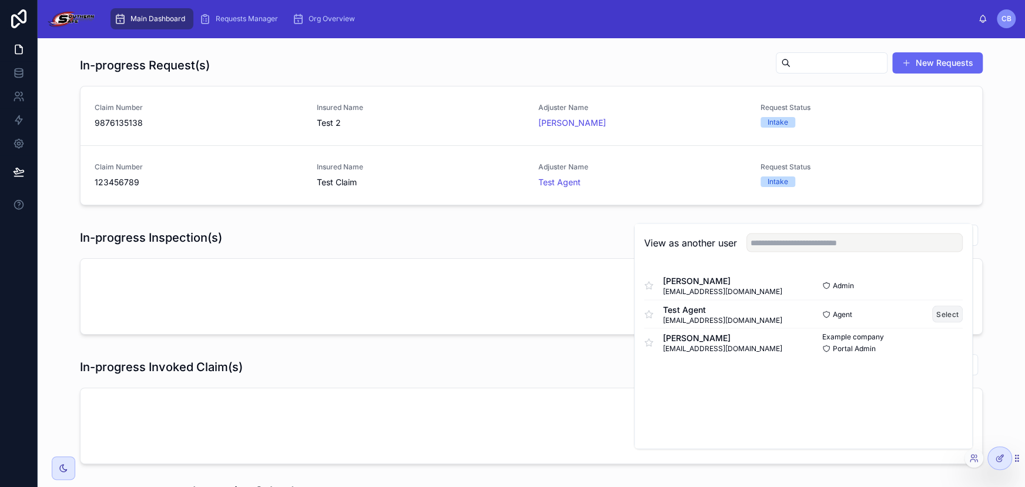
click at [947, 314] on button "Select" at bounding box center [947, 313] width 31 height 17
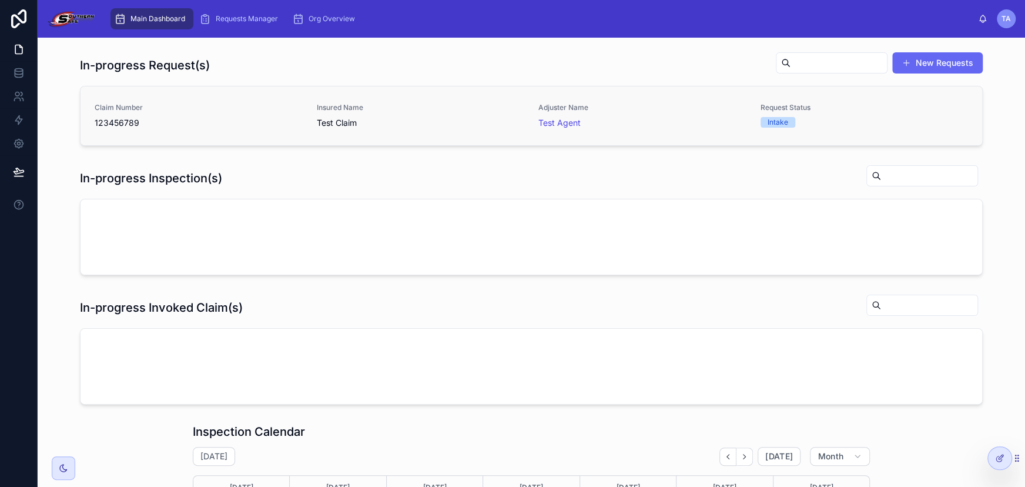
click at [460, 126] on span "Test Claim" at bounding box center [421, 123] width 208 height 12
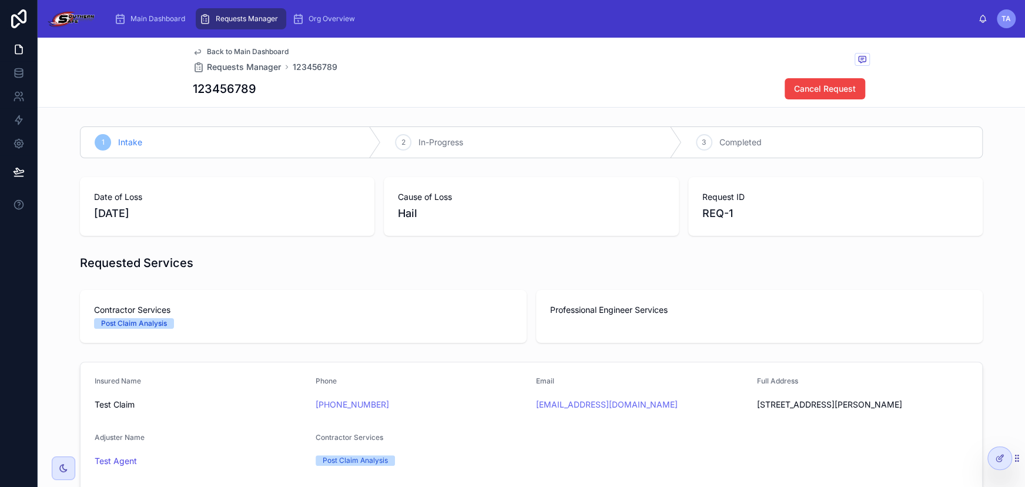
click at [232, 48] on span "Back to Main Dashboard" at bounding box center [248, 51] width 82 height 9
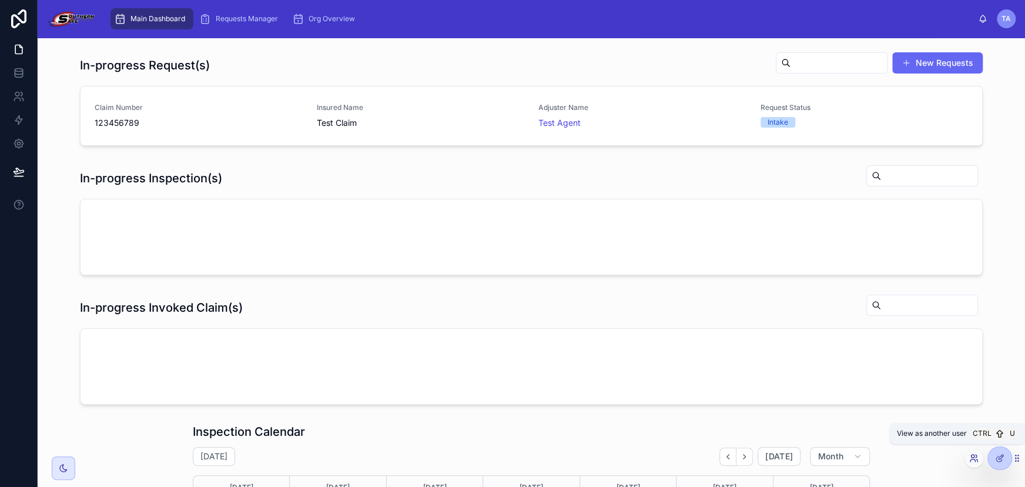
click at [976, 455] on icon at bounding box center [973, 457] width 9 height 9
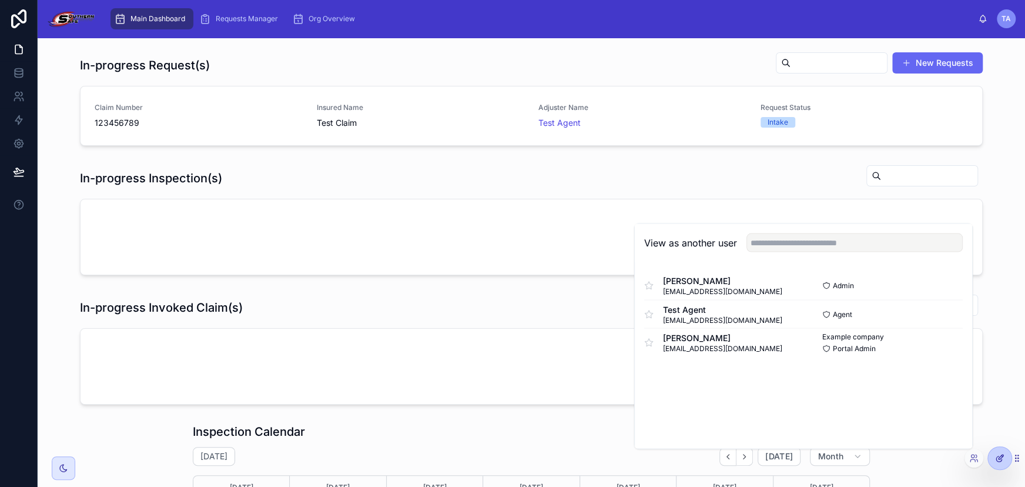
click at [994, 461] on div at bounding box center [1000, 458] width 24 height 22
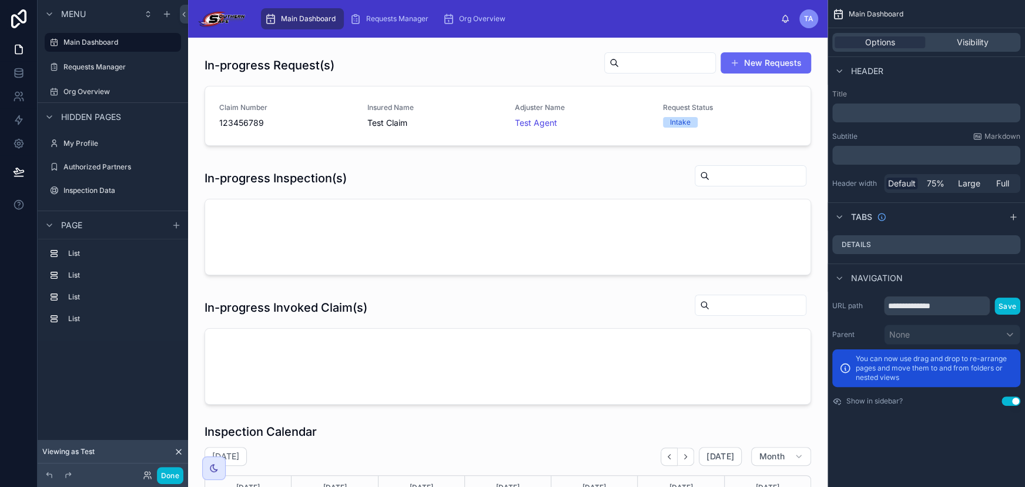
click at [179, 448] on icon at bounding box center [178, 451] width 9 height 9
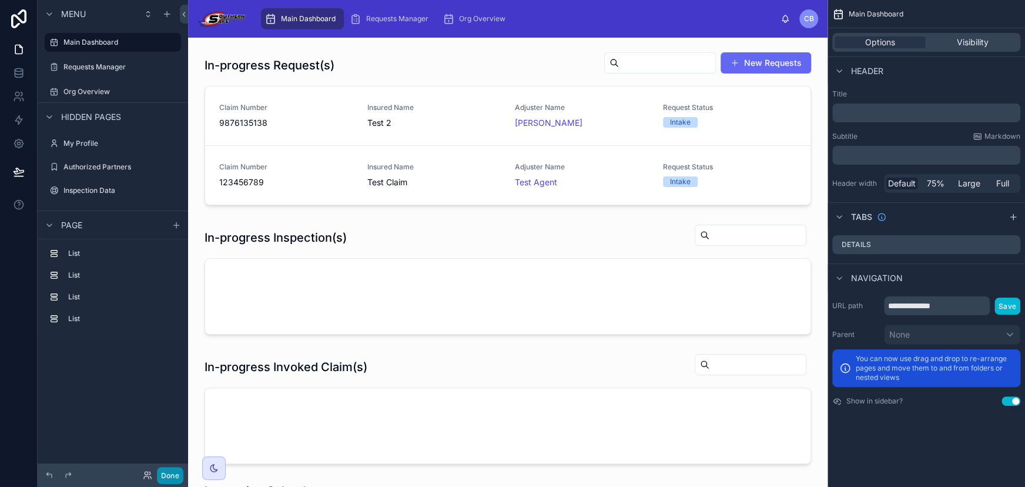
click at [170, 471] on button "Done" at bounding box center [170, 475] width 26 height 17
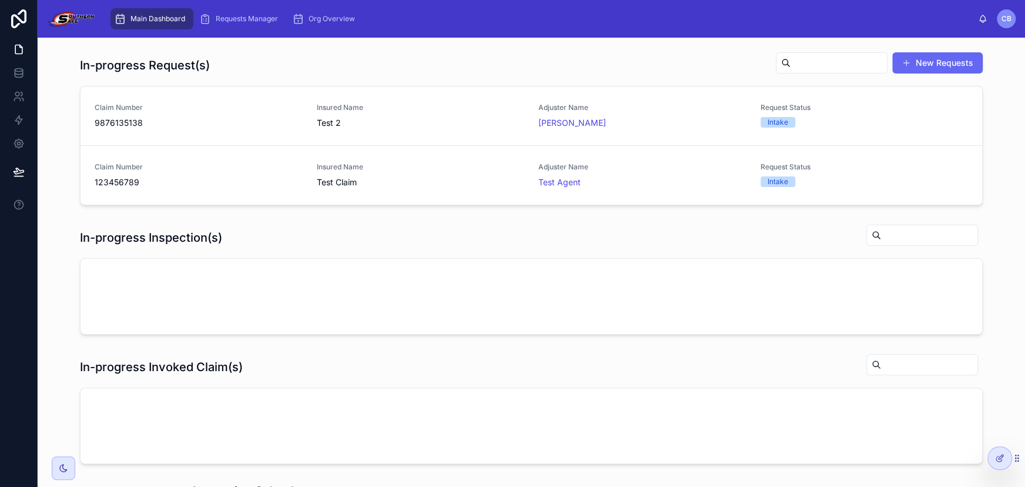
click at [394, 19] on div "Main Dashboard Requests Manager Org Overview" at bounding box center [541, 19] width 873 height 26
click at [262, 20] on span "Requests Manager" at bounding box center [247, 18] width 62 height 9
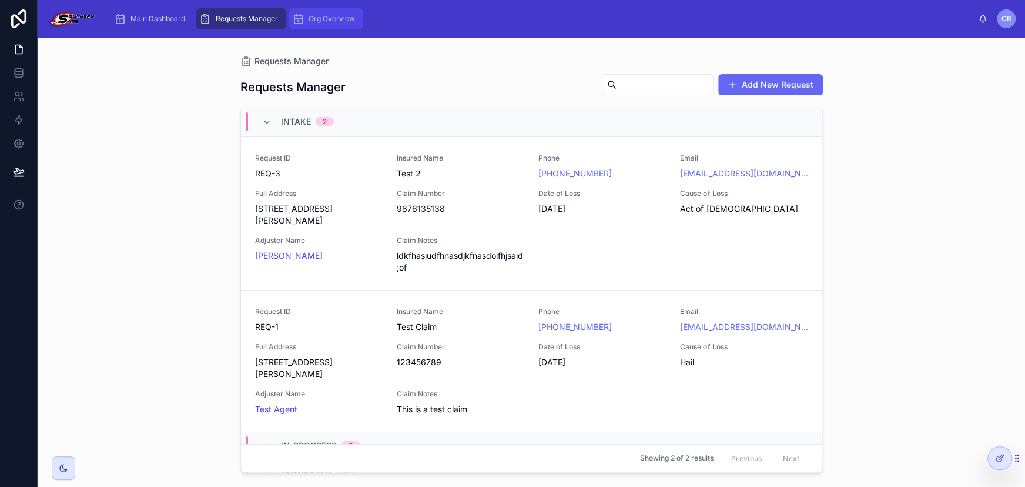
click at [307, 14] on div "Org Overview" at bounding box center [326, 18] width 68 height 19
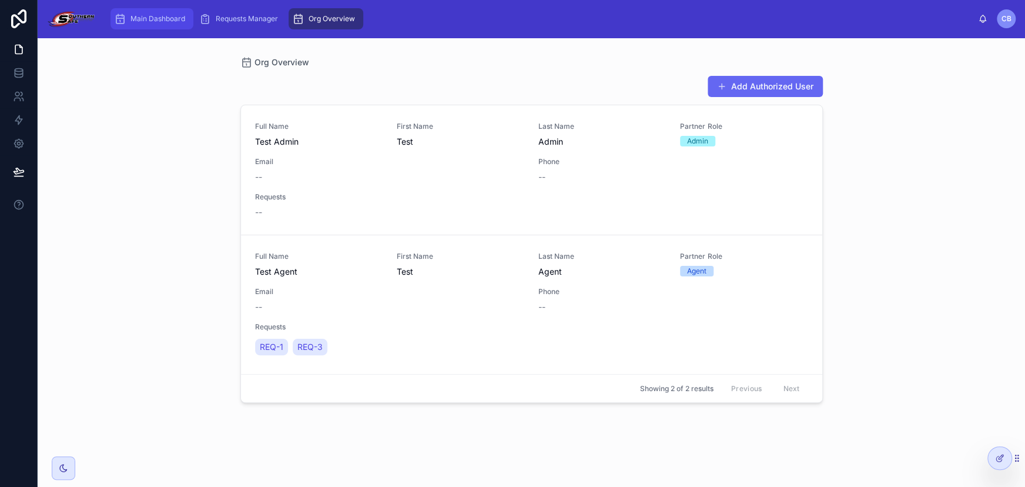
click at [157, 14] on span "Main Dashboard" at bounding box center [157, 18] width 55 height 9
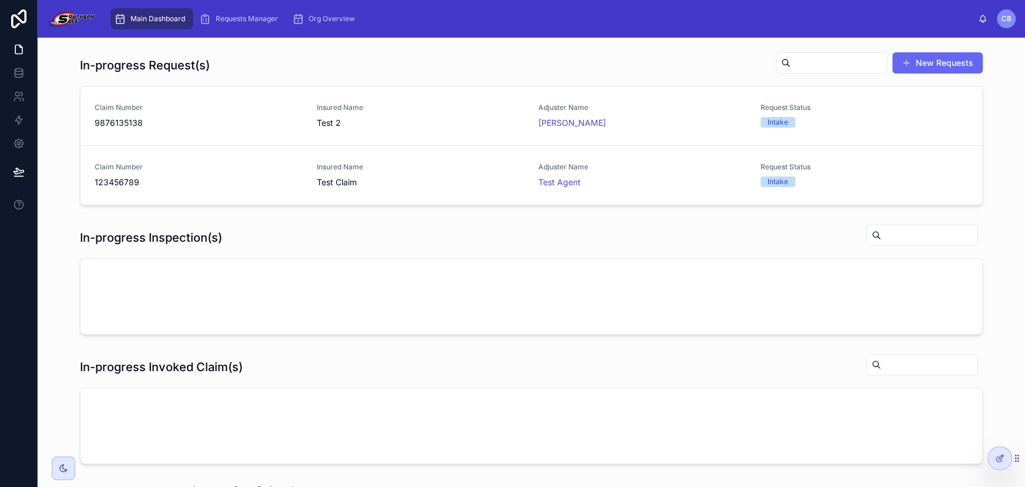
click at [18, 5] on link at bounding box center [19, 19] width 38 height 38
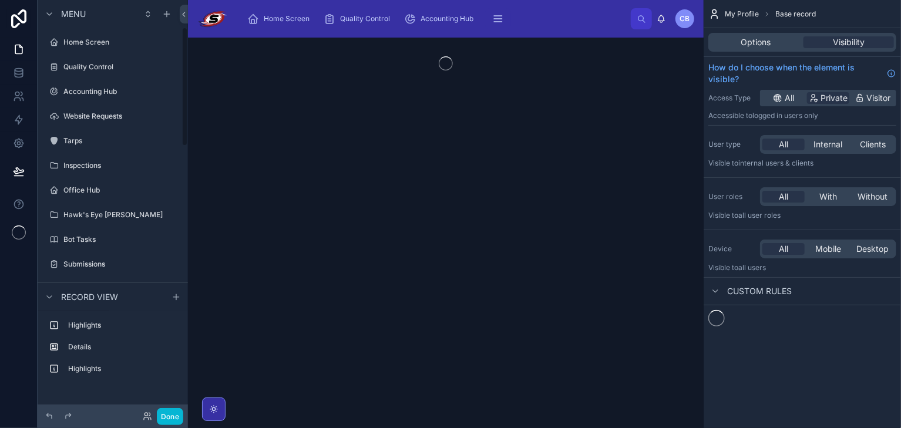
scroll to position [94, 0]
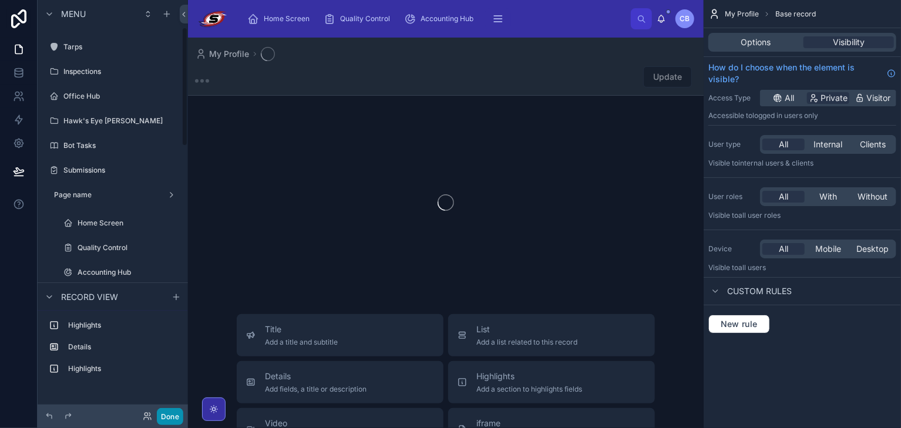
click at [169, 417] on button "Done" at bounding box center [170, 416] width 26 height 17
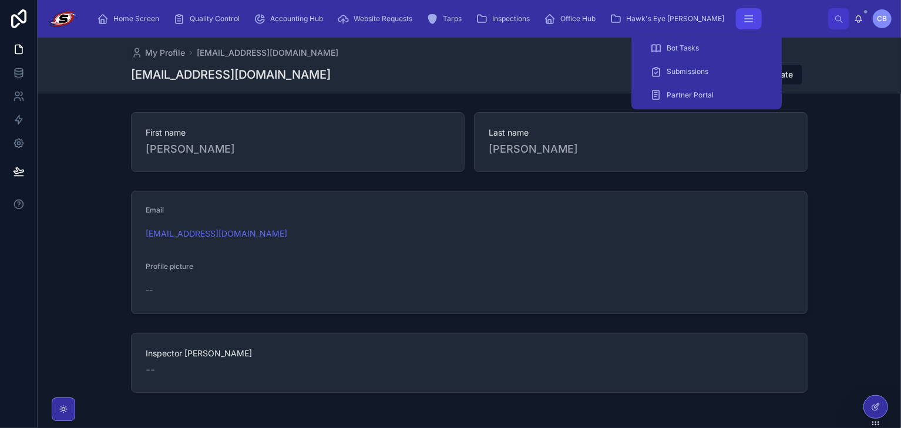
click at [736, 27] on button "scrollable content" at bounding box center [749, 18] width 26 height 21
click at [660, 93] on icon "scrollable content" at bounding box center [656, 95] width 11 height 12
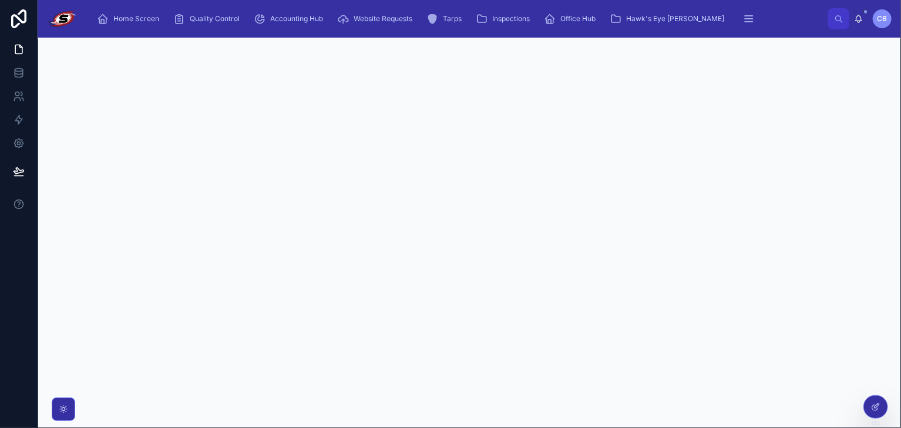
click at [763, 9] on div "Home Screen Quality Control Accounting Hub Website Requests Tarps Inspections O…" at bounding box center [458, 19] width 741 height 26
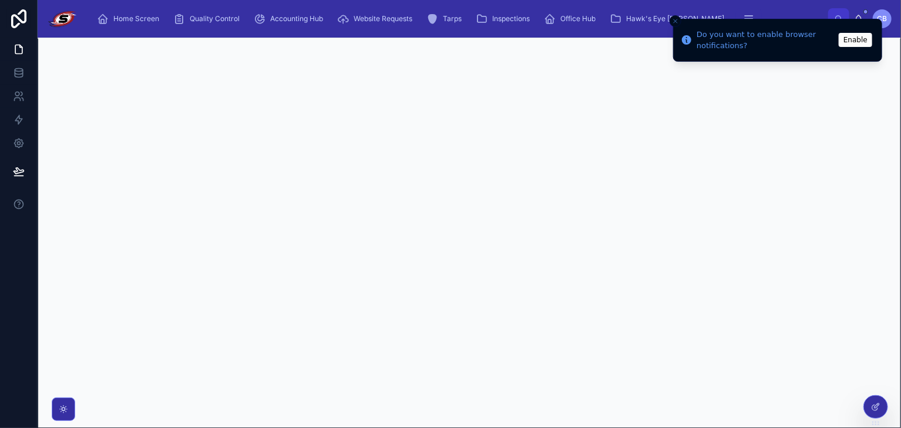
click at [671, 19] on button "Close toast" at bounding box center [676, 21] width 12 height 12
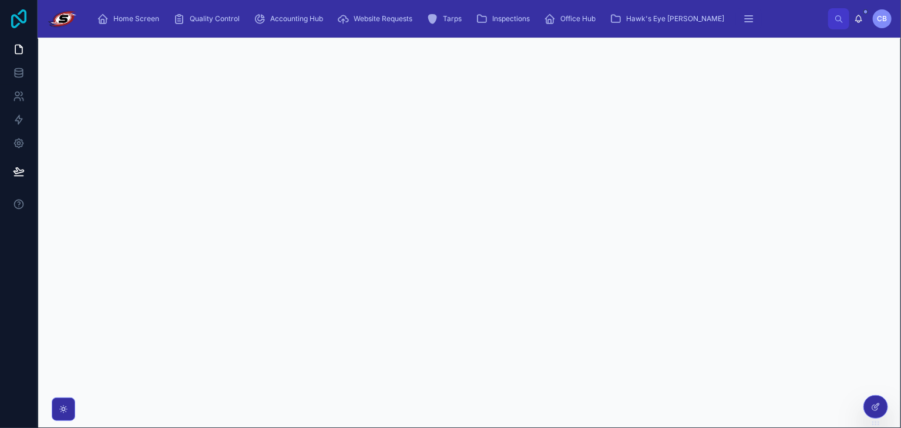
click at [16, 19] on icon at bounding box center [19, 18] width 24 height 19
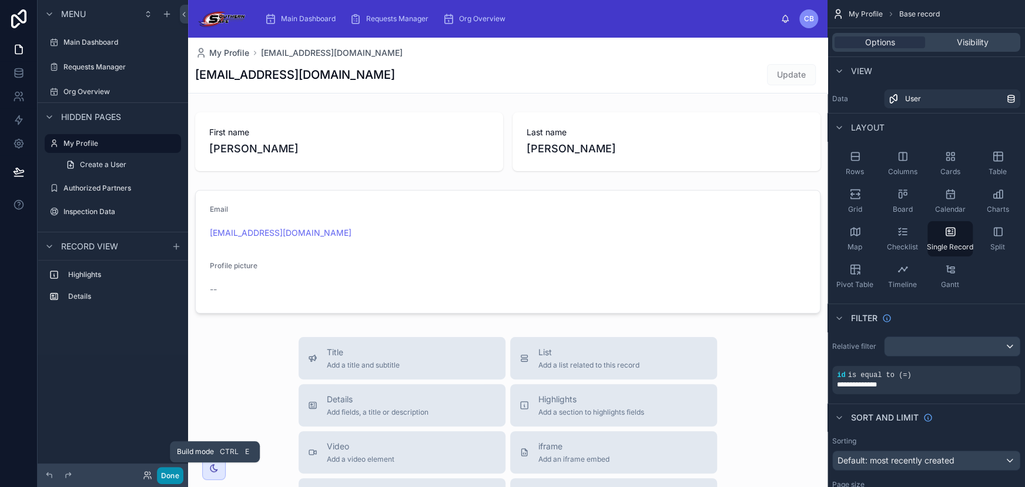
click at [170, 479] on button "Done" at bounding box center [170, 475] width 26 height 17
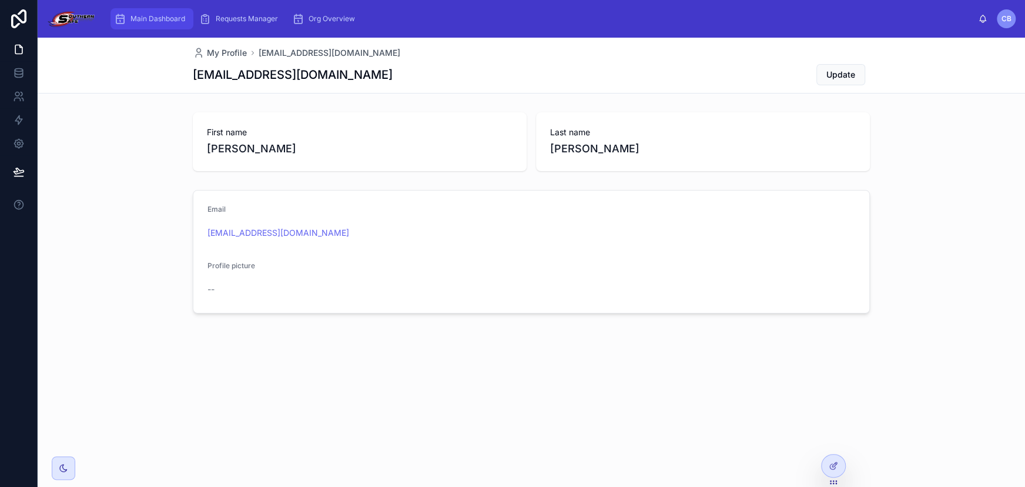
click at [146, 14] on span "Main Dashboard" at bounding box center [157, 18] width 55 height 9
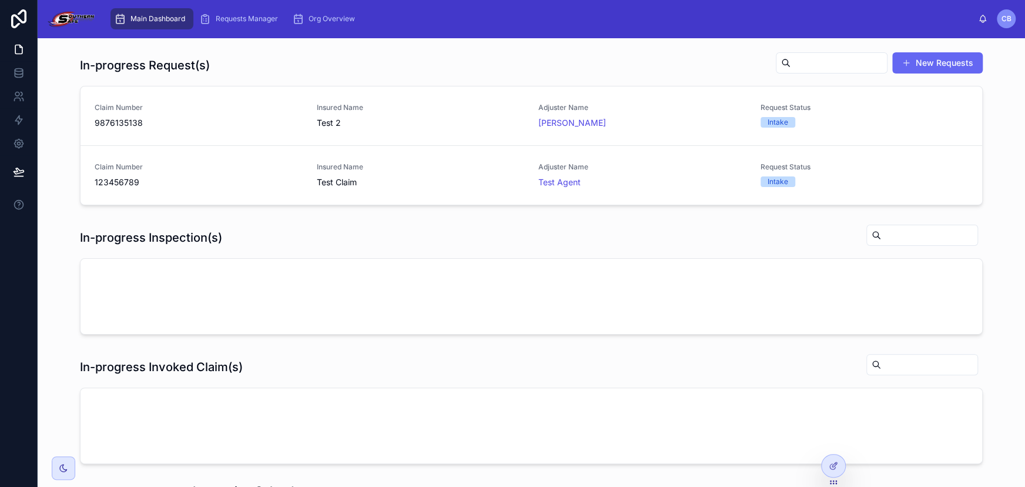
click at [370, 22] on div "Main Dashboard Requests Manager Org Overview" at bounding box center [541, 19] width 873 height 26
click at [442, 52] on div "In-progress Request(s) New Requests" at bounding box center [531, 65] width 903 height 27
click at [657, 24] on div "Main Dashboard Requests Manager Org Overview" at bounding box center [541, 19] width 873 height 26
click at [1006, 12] on div "CB" at bounding box center [1006, 18] width 19 height 19
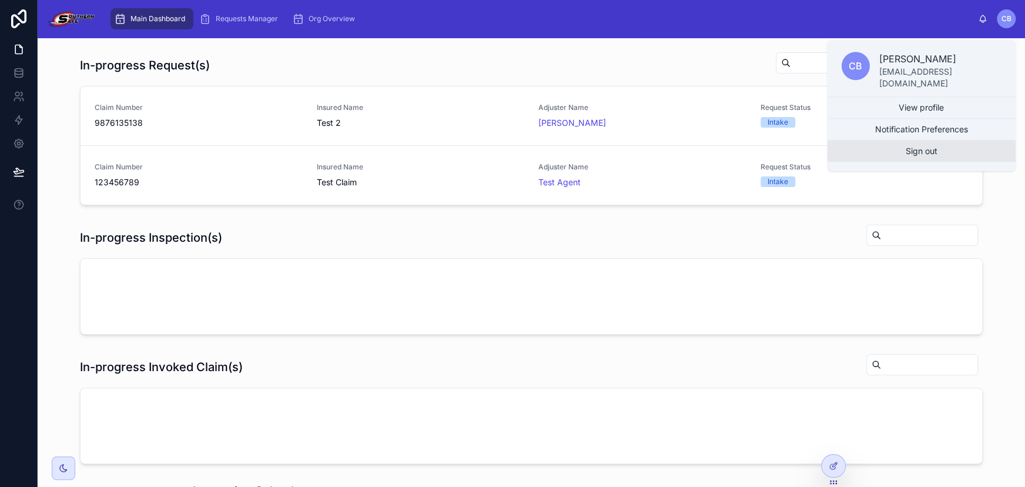
click at [910, 149] on button "Sign out" at bounding box center [921, 150] width 188 height 21
